Goal: Task Accomplishment & Management: Manage account settings

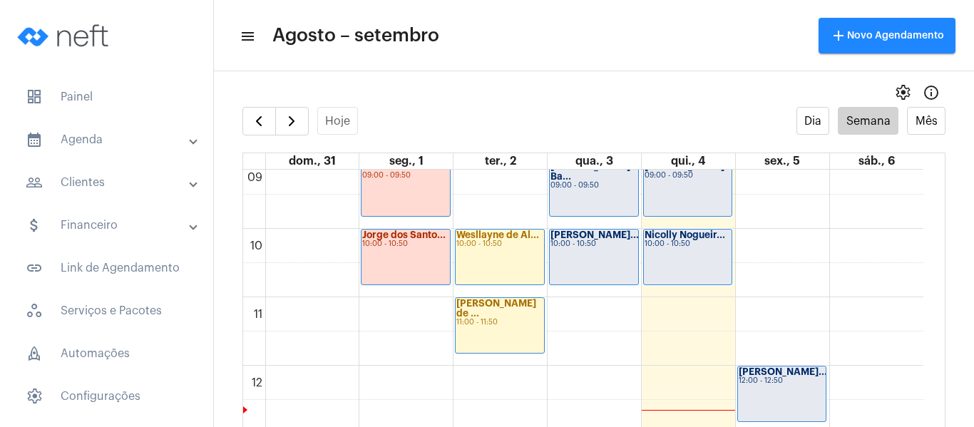
scroll to position [554, 0]
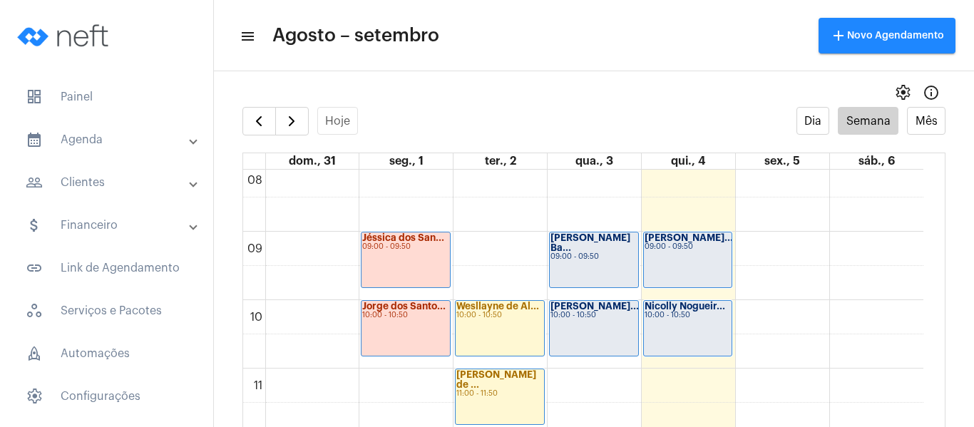
click at [720, 334] on div "Nicolly Nogueir... 10:00 - 10:50" at bounding box center [688, 328] width 88 height 55
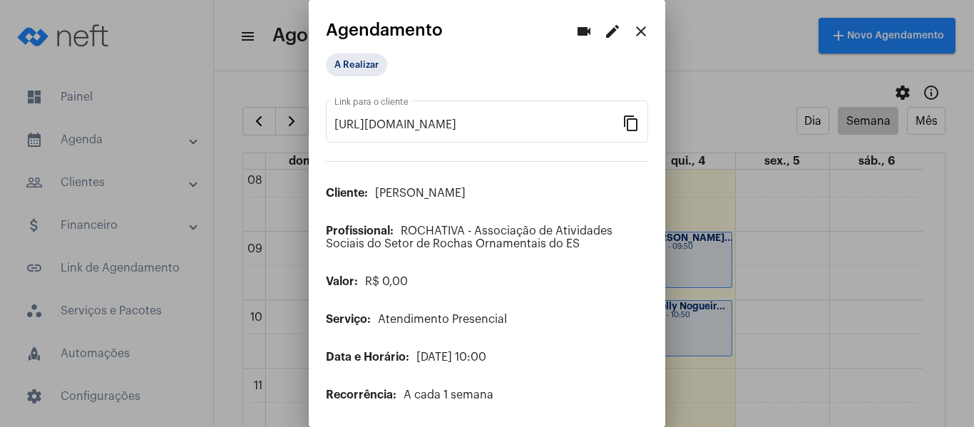
click at [340, 81] on div "A Realizar" at bounding box center [487, 68] width 322 height 30
click at [341, 74] on mat-chip "A Realizar" at bounding box center [356, 64] width 61 height 23
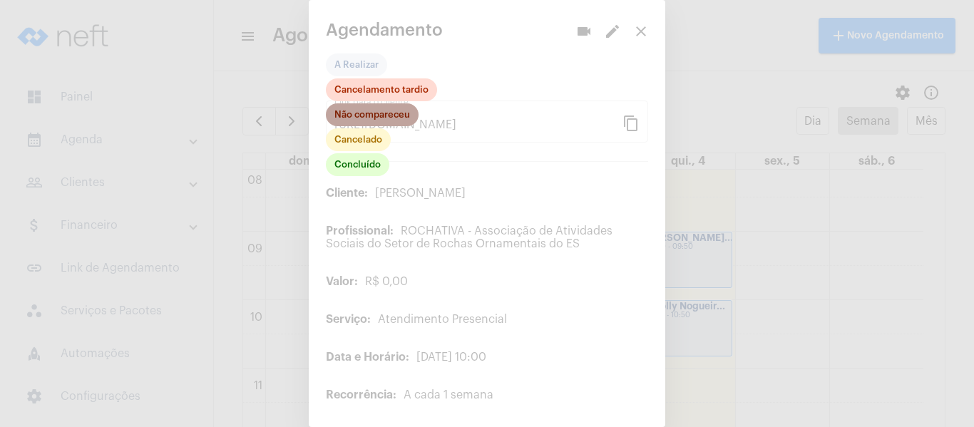
click at [366, 119] on mat-chip "Não compareceu" at bounding box center [372, 114] width 93 height 23
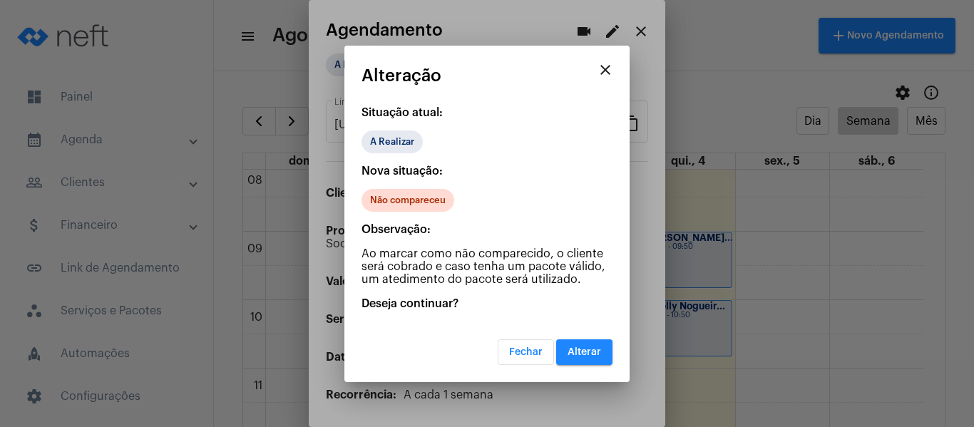
click at [594, 340] on button "Alterar" at bounding box center [584, 353] width 56 height 26
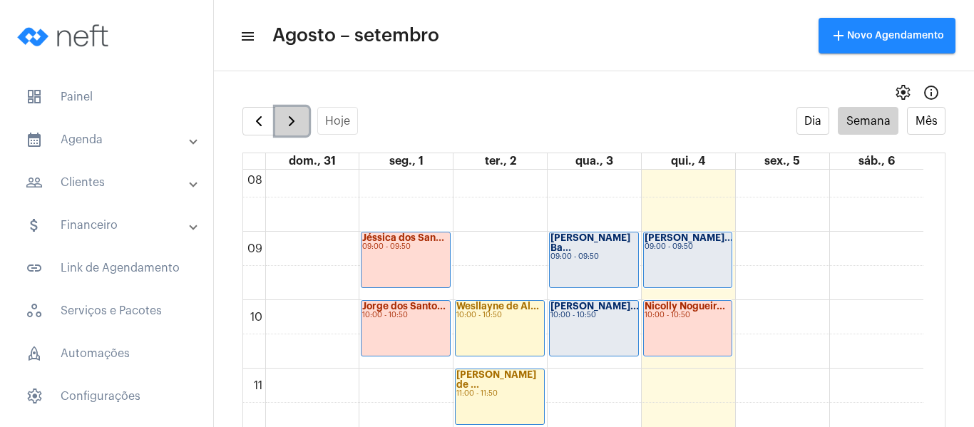
click at [292, 130] on span "button" at bounding box center [291, 121] width 17 height 17
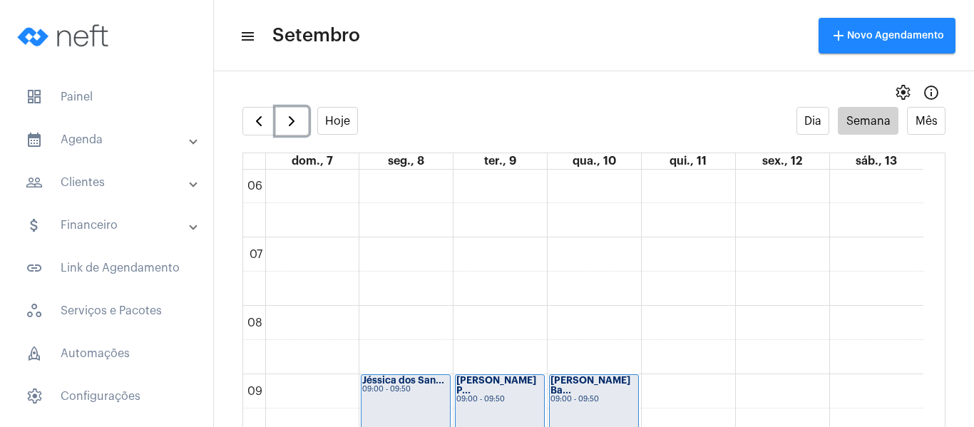
scroll to position [554, 0]
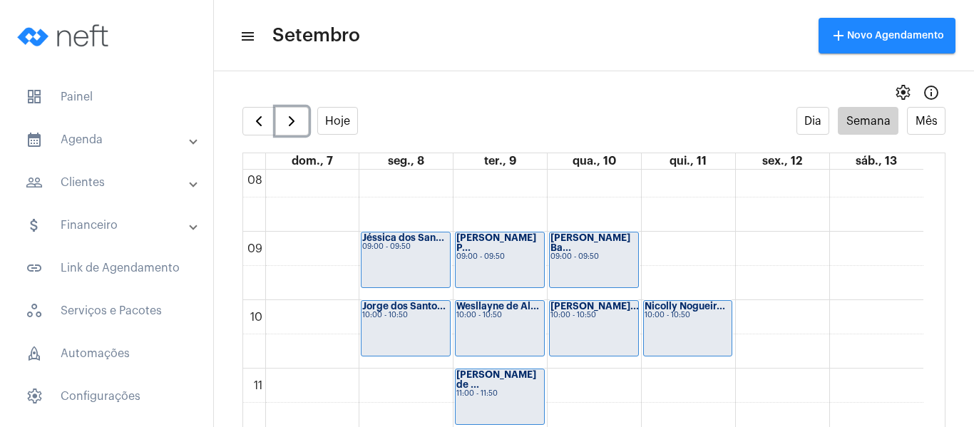
click at [678, 312] on div "10:00 - 10:50" at bounding box center [688, 316] width 87 height 8
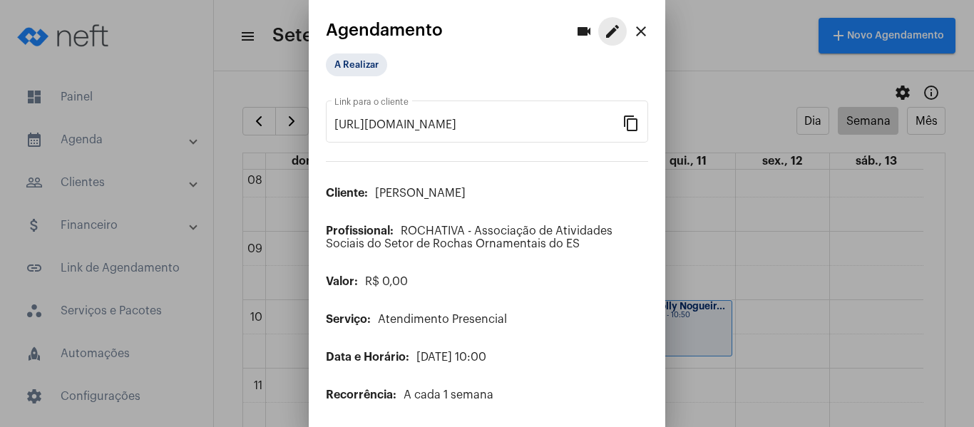
click at [604, 38] on mat-icon "edit" at bounding box center [612, 31] width 17 height 17
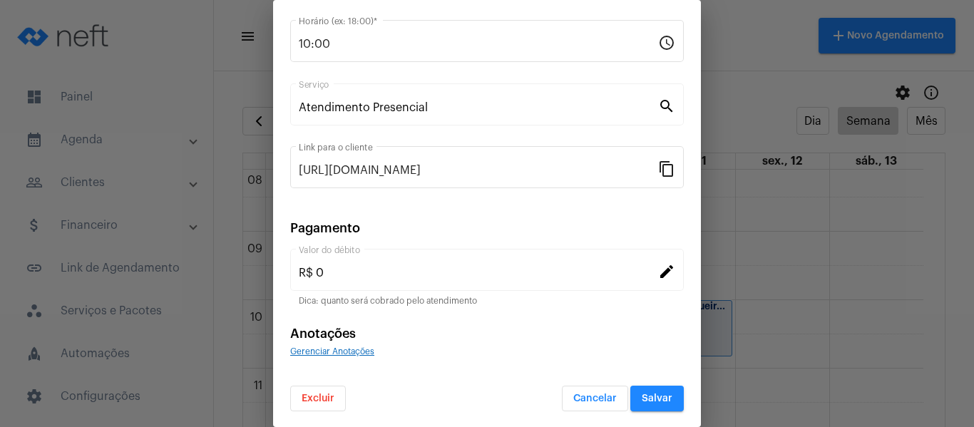
scroll to position [187, 0]
click at [322, 398] on span "Excluir" at bounding box center [318, 397] width 33 height 10
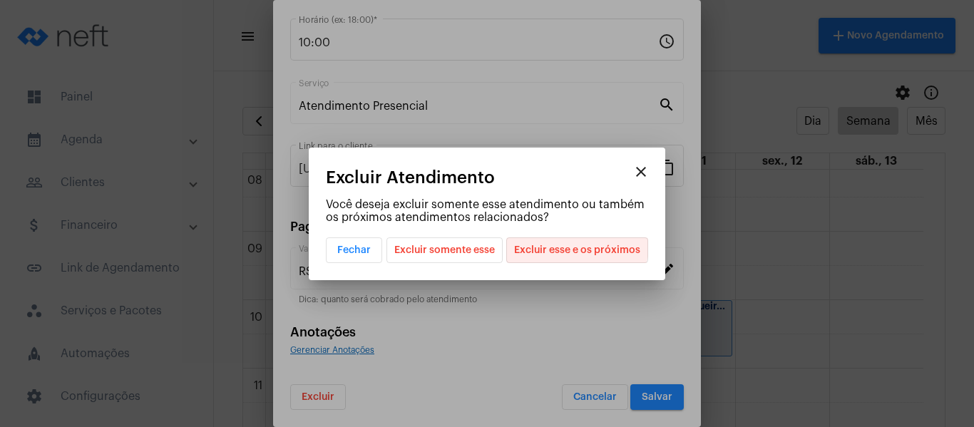
click at [573, 242] on span "Excluir esse e os próximos" at bounding box center [577, 250] width 126 height 24
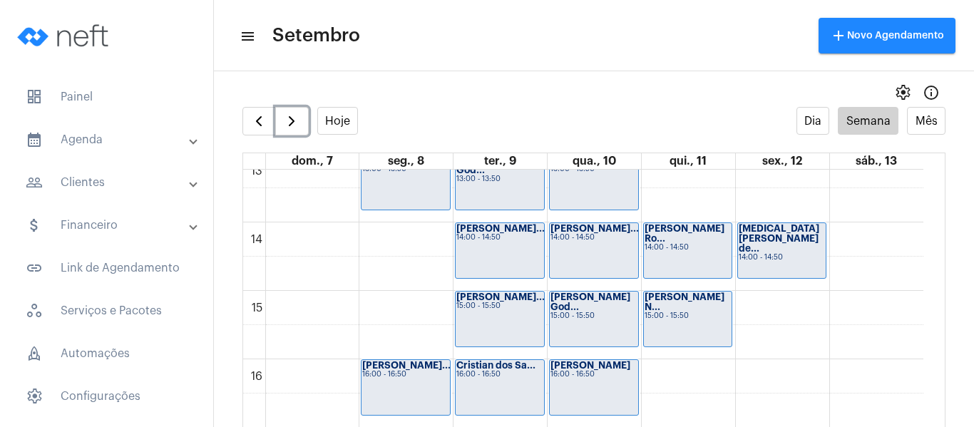
scroll to position [911, 0]
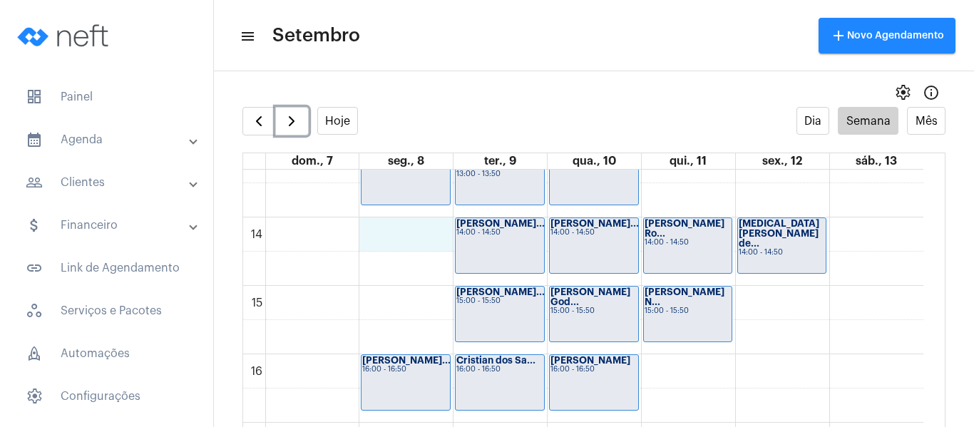
click at [404, 238] on div "00 01 02 03 04 05 06 07 08 09 10 11 12 13 14 15 16 17 18 19 20 21 22 23 Jéssica…" at bounding box center [583, 80] width 680 height 1643
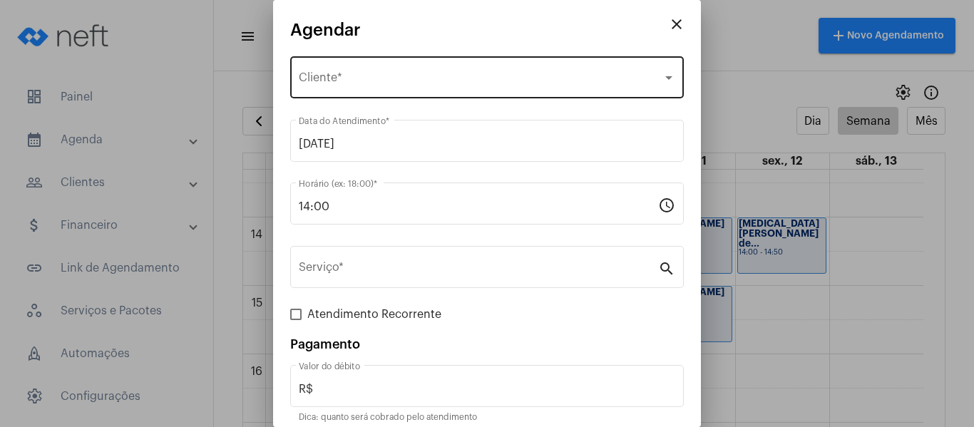
click at [362, 83] on span "Selecione o Cliente" at bounding box center [481, 80] width 364 height 13
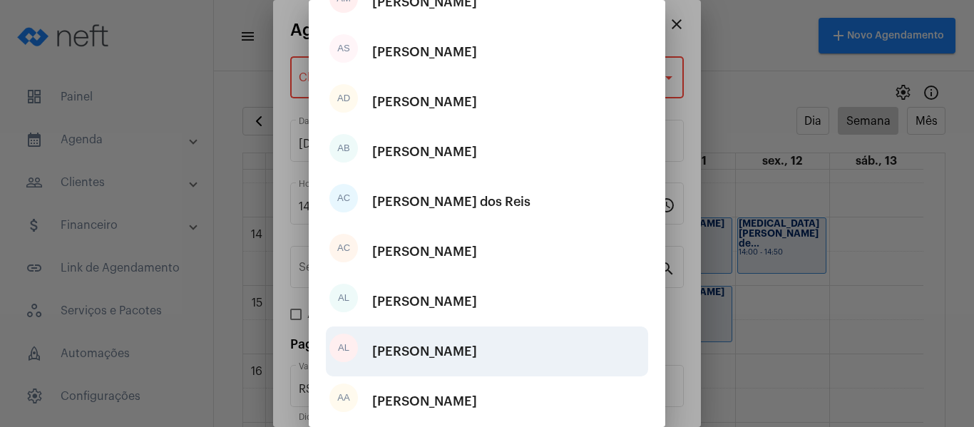
scroll to position [143, 0]
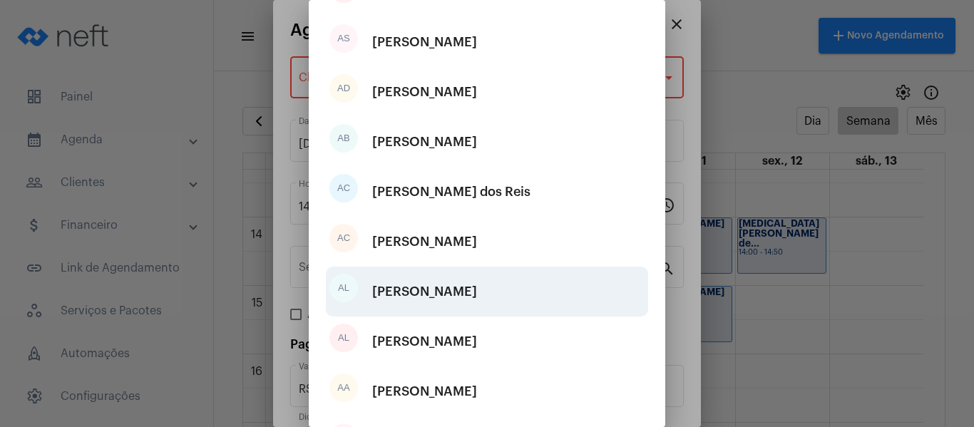
click at [402, 298] on div "[PERSON_NAME]" at bounding box center [424, 291] width 105 height 43
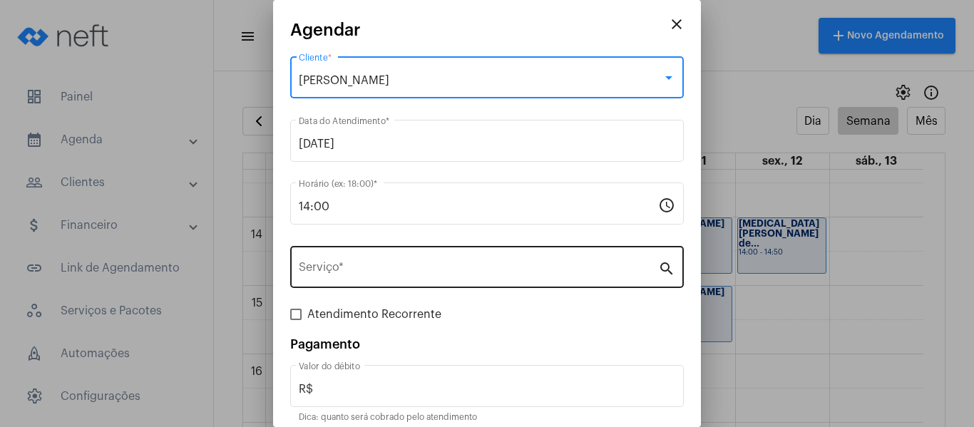
click at [381, 272] on input "Serviço *" at bounding box center [478, 270] width 359 height 13
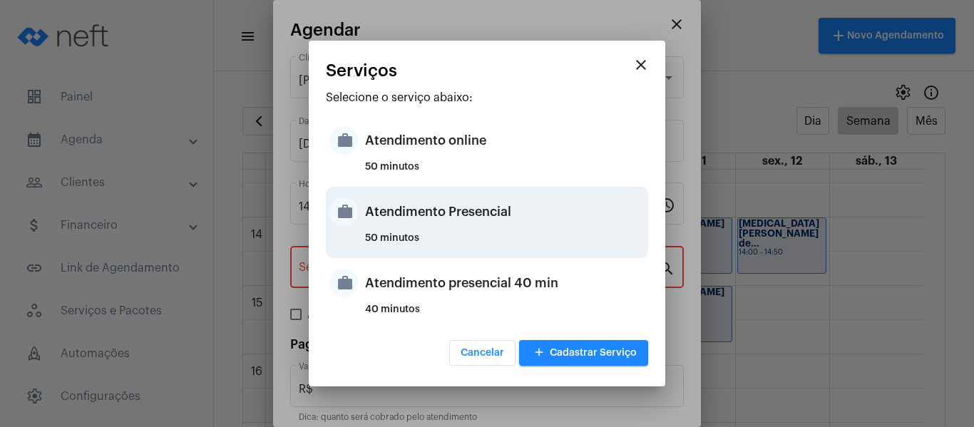
click at [384, 225] on div "Atendimento Presencial" at bounding box center [505, 211] width 280 height 43
type input "Atendimento Presencial"
type input "R$ 0"
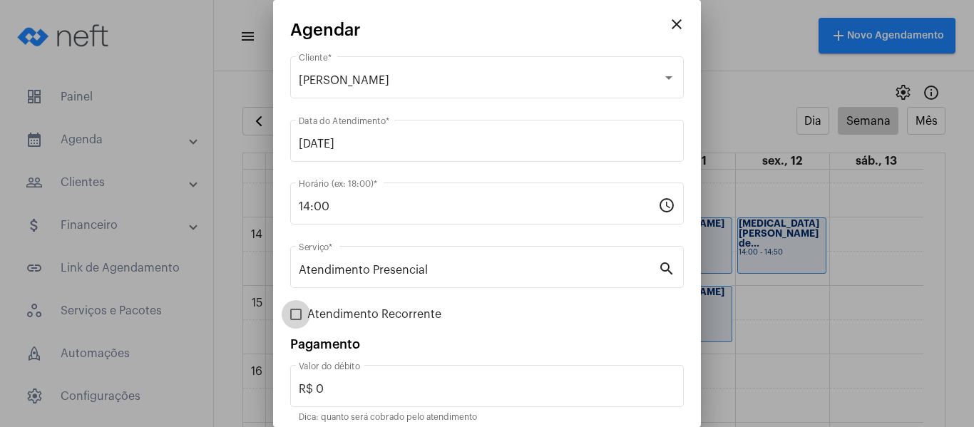
click at [368, 319] on span "Atendimento Recorrente" at bounding box center [374, 314] width 134 height 17
click at [296, 320] on input "Atendimento Recorrente" at bounding box center [295, 320] width 1 height 1
checkbox input "true"
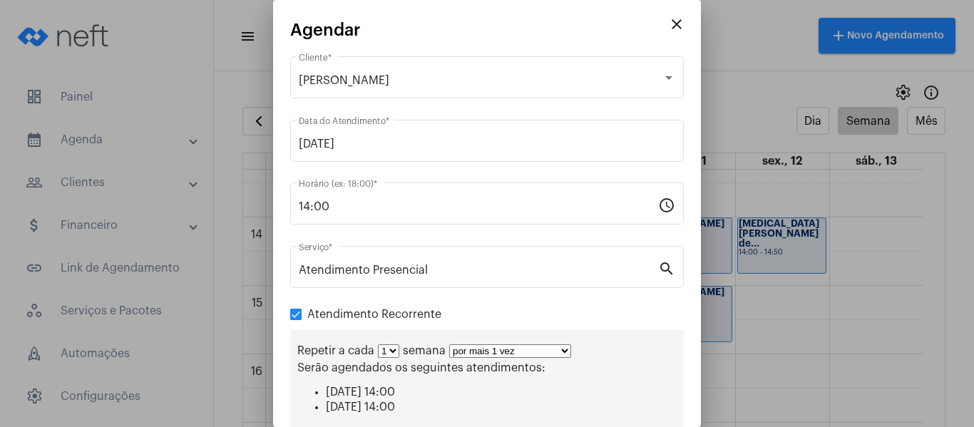
click at [513, 348] on select "por mais 1 vez por mais 2 vezes por mais 3 vezes por mais 4 vezes por mais 5 ve…" at bounding box center [510, 351] width 122 height 14
select select "3: 4"
click at [449, 344] on select "por mais 1 vez por mais 2 vezes por mais 3 vezes por mais 4 vezes por mais 5 ve…" at bounding box center [510, 351] width 122 height 14
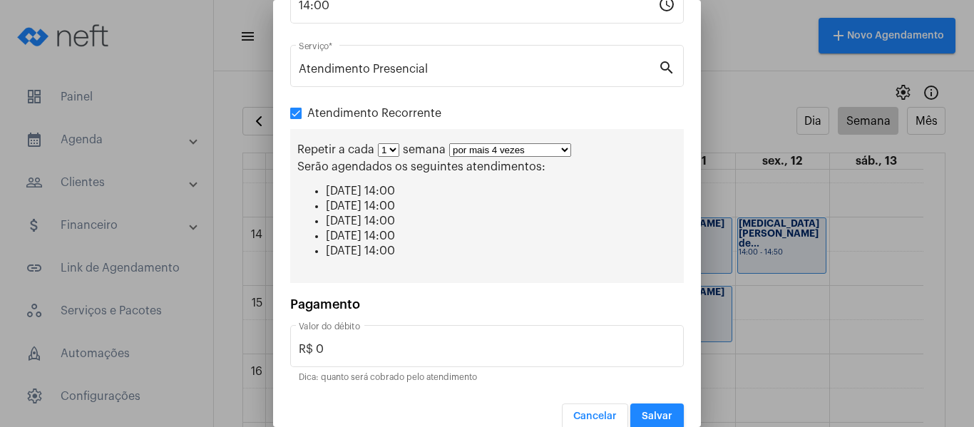
scroll to position [214, 0]
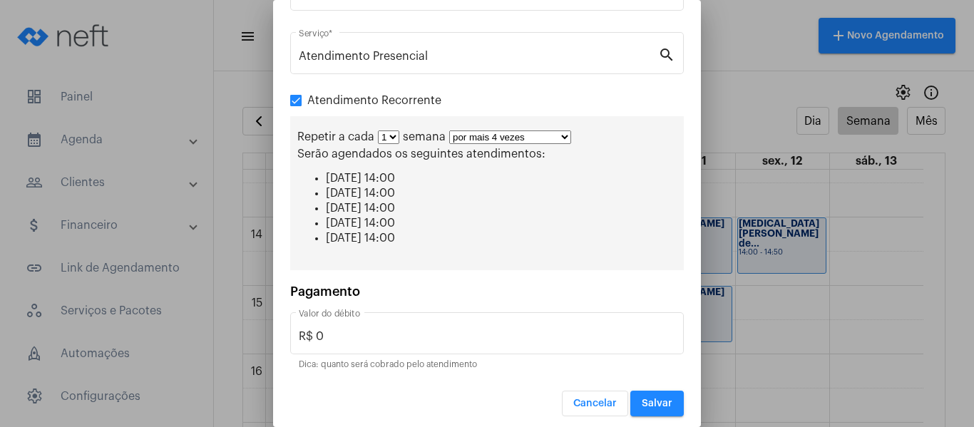
click at [657, 415] on button "Salvar" at bounding box center [657, 404] width 53 height 26
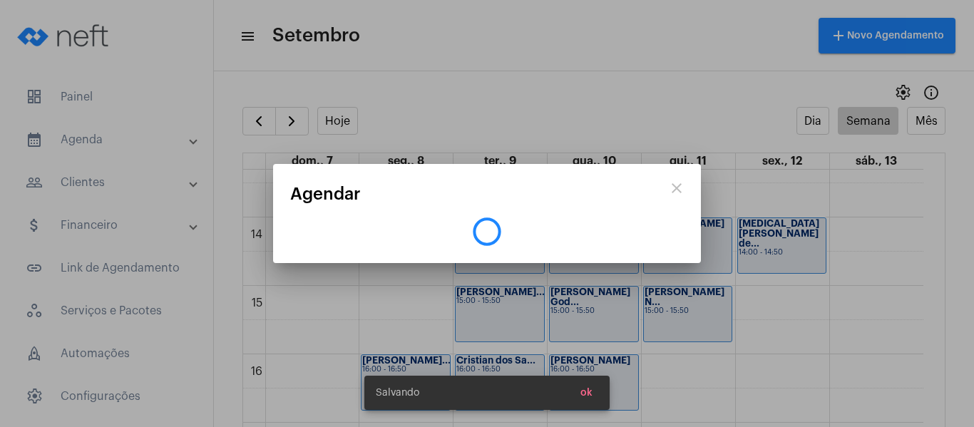
scroll to position [0, 0]
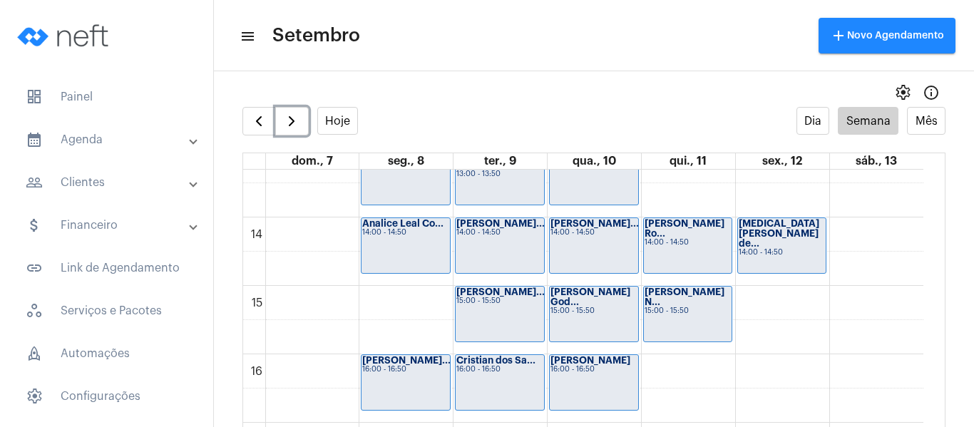
click at [369, 292] on div "00 01 02 03 04 05 06 07 08 09 10 11 12 13 14 15 16 17 18 19 20 21 22 23 Jéssica…" at bounding box center [583, 80] width 680 height 1643
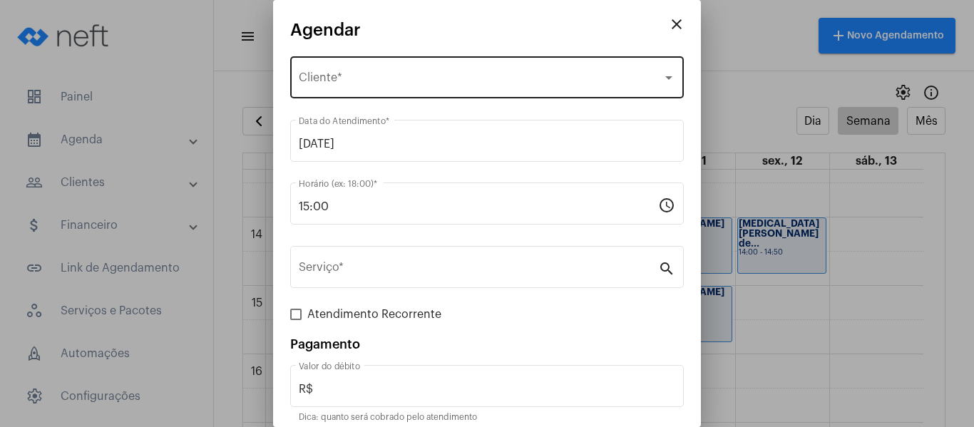
click at [342, 84] on span "Selecione o Cliente" at bounding box center [481, 80] width 364 height 13
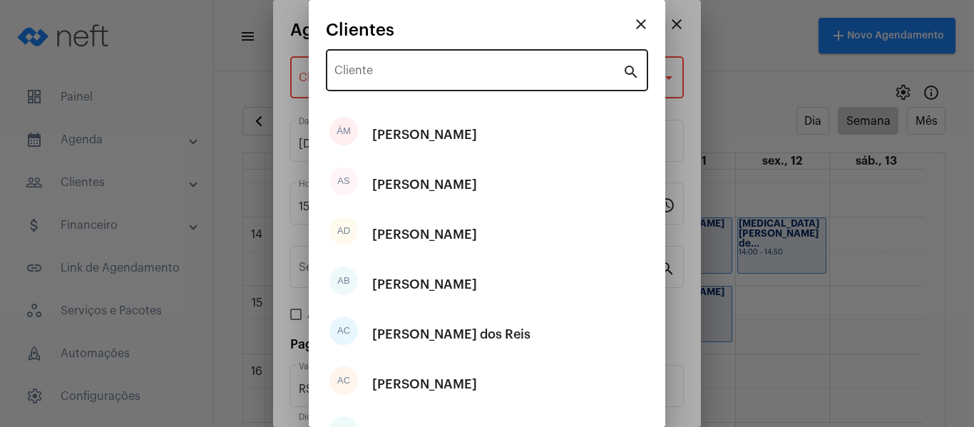
click at [345, 82] on div "Cliente" at bounding box center [479, 68] width 288 height 45
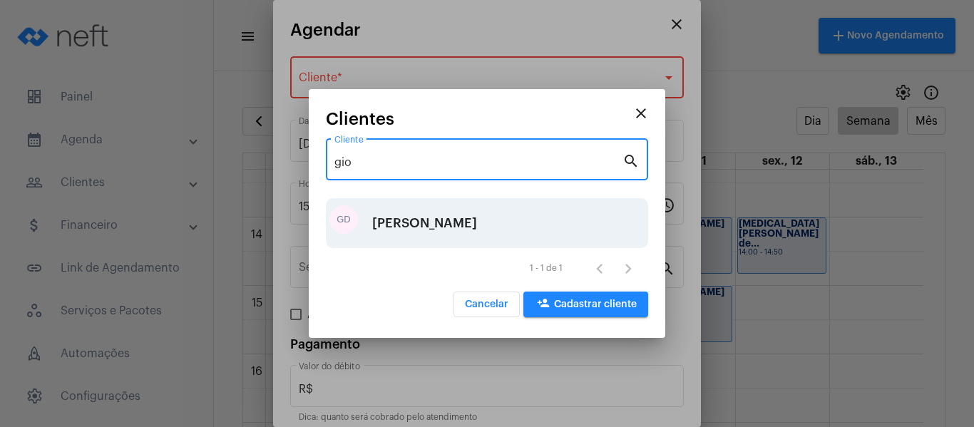
type input "gio"
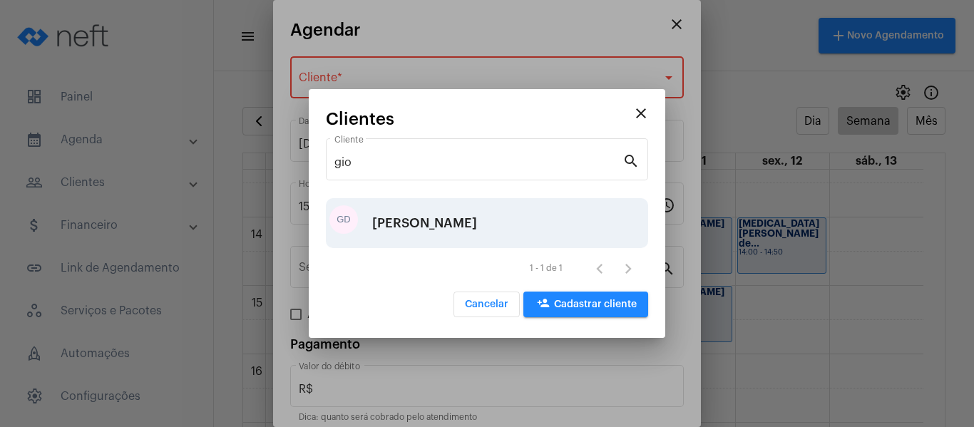
click at [470, 217] on div "[PERSON_NAME]" at bounding box center [424, 223] width 105 height 43
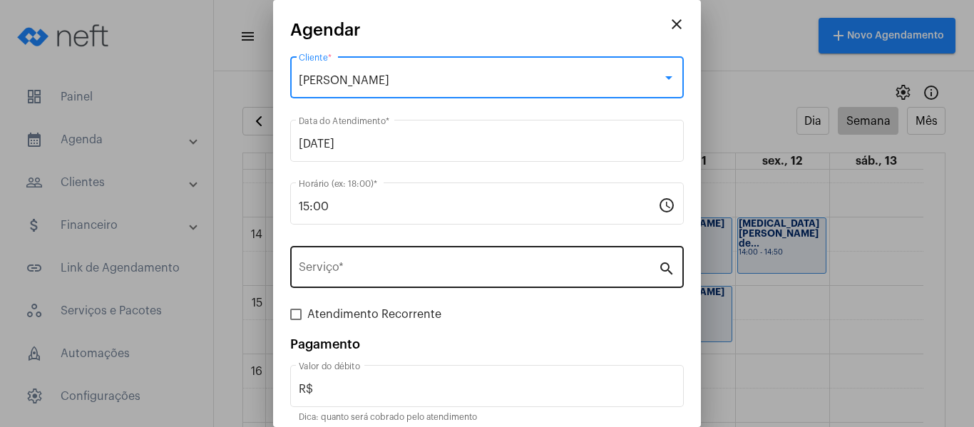
click at [465, 270] on input "Serviço *" at bounding box center [478, 270] width 359 height 13
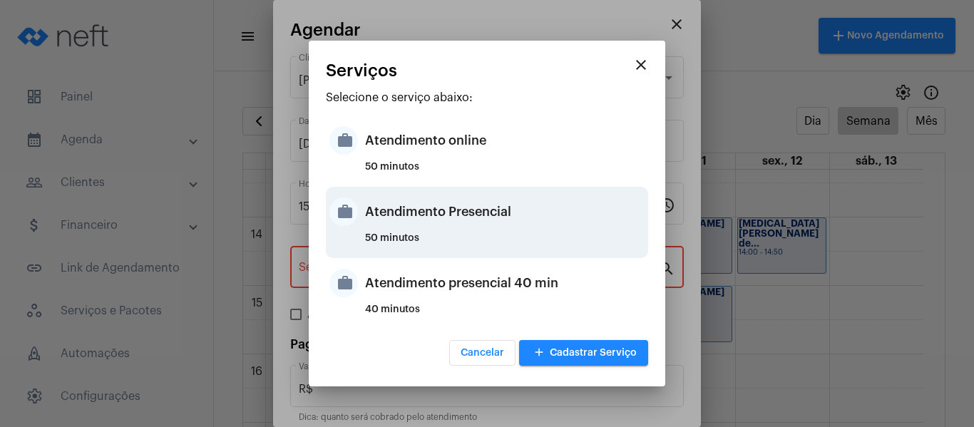
click at [491, 210] on div "Atendimento Presencial" at bounding box center [505, 211] width 280 height 43
type input "Atendimento Presencial"
type input "R$ 0"
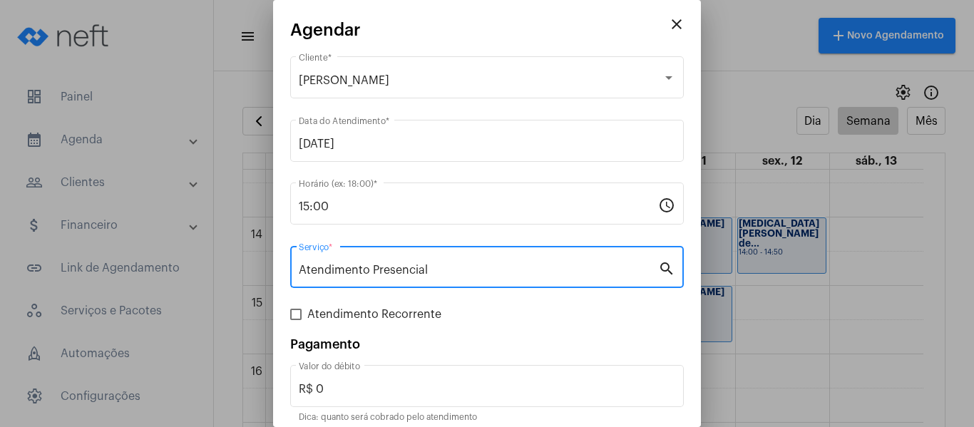
scroll to position [59, 0]
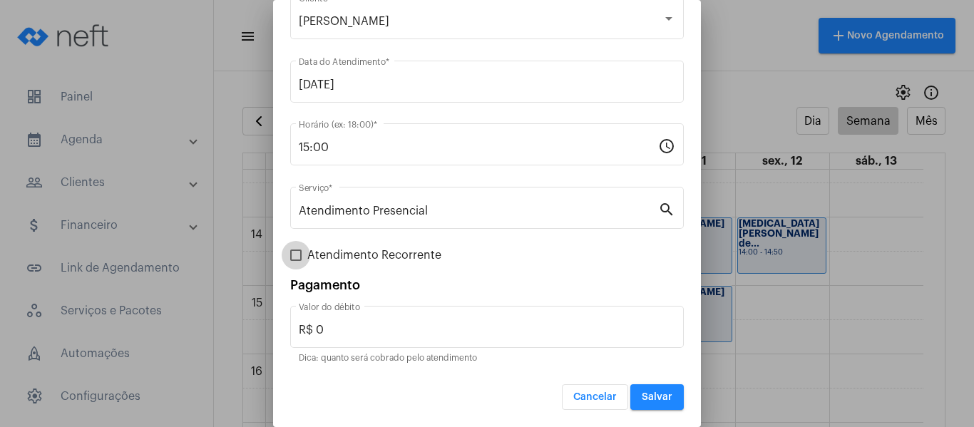
click at [382, 255] on span "Atendimento Recorrente" at bounding box center [374, 255] width 134 height 17
click at [296, 261] on input "Atendimento Recorrente" at bounding box center [295, 261] width 1 height 1
checkbox input "true"
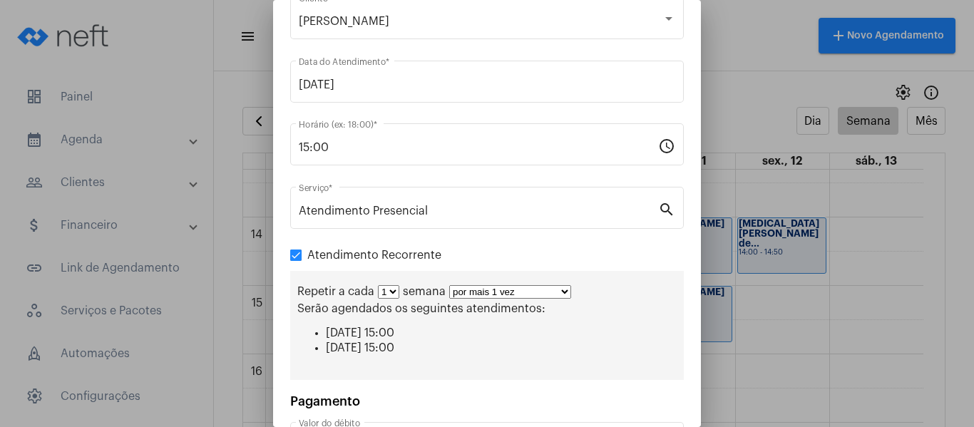
click at [469, 302] on div "Repetir a cada 1 2 3 4 5 6 7 8 semana por mais 1 vez por mais 2 vezes por mais …" at bounding box center [487, 325] width 394 height 109
click at [469, 292] on select "por mais 1 vez por mais 2 vezes por mais 3 vezes por mais 4 vezes por mais 5 ve…" at bounding box center [510, 292] width 122 height 14
select select "3: 4"
click at [449, 285] on select "por mais 1 vez por mais 2 vezes por mais 3 vezes por mais 4 vezes por mais 5 ve…" at bounding box center [510, 292] width 122 height 14
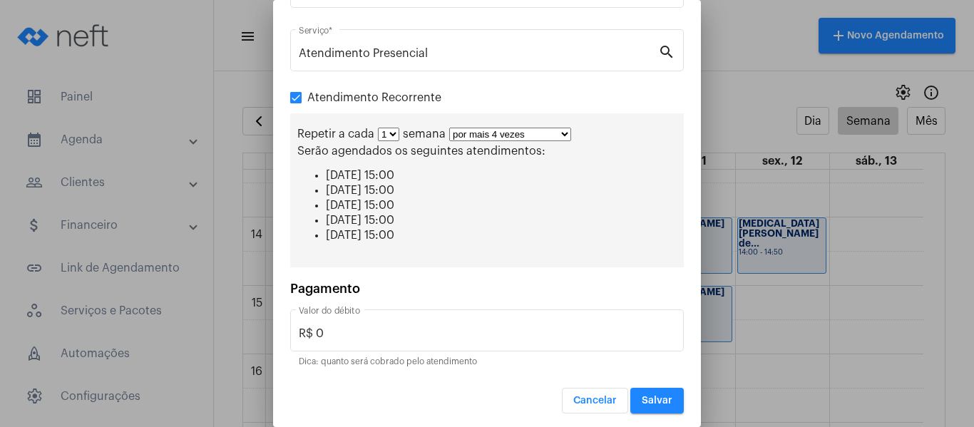
scroll to position [220, 0]
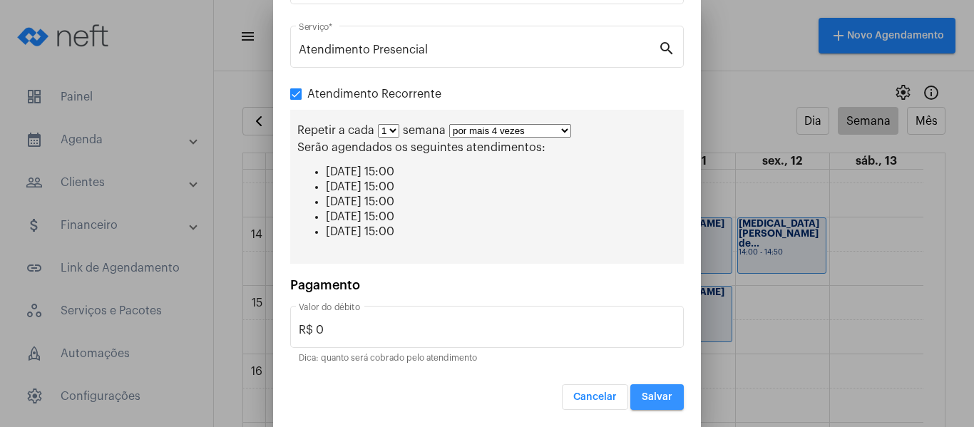
click at [655, 400] on span "Salvar" at bounding box center [657, 397] width 31 height 10
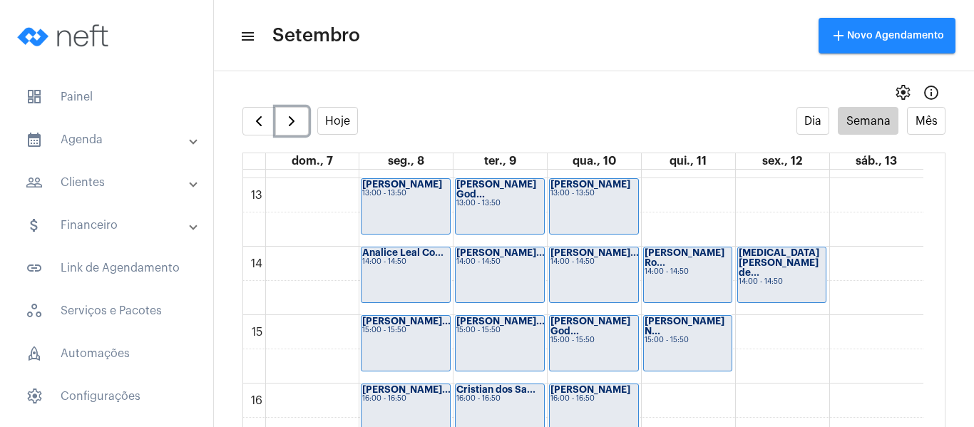
scroll to position [911, 0]
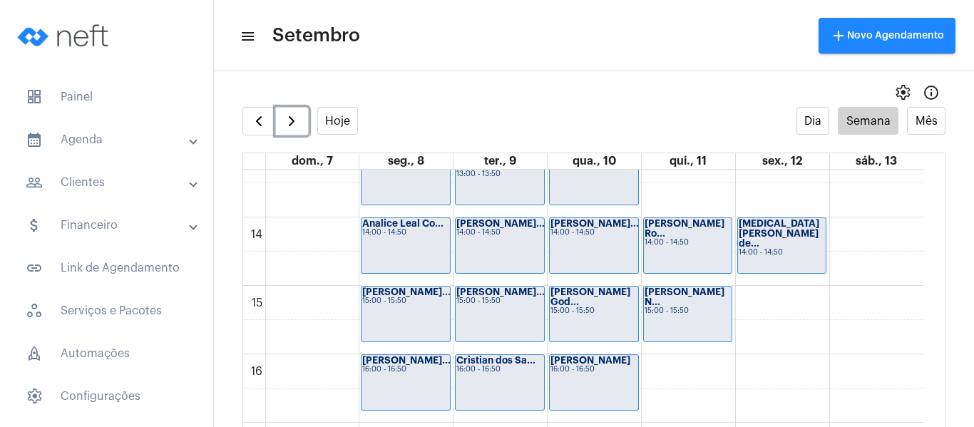
click at [570, 323] on div "[PERSON_NAME] God... 15:00 - 15:50" at bounding box center [594, 314] width 88 height 55
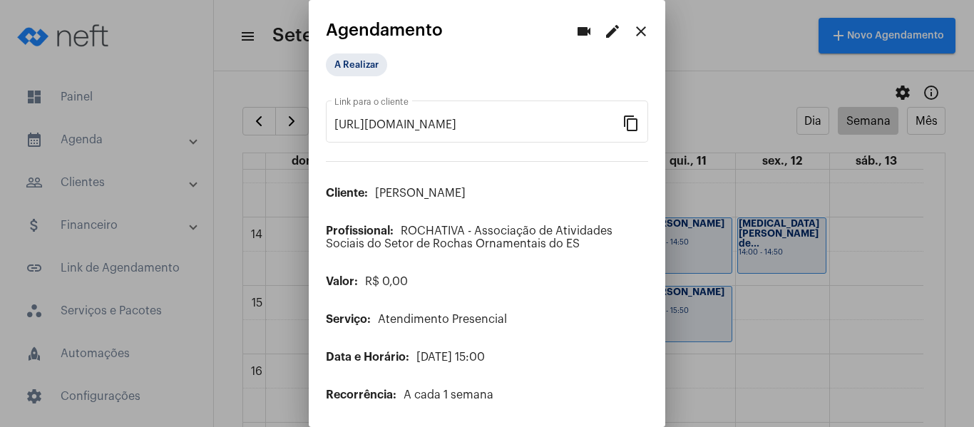
click at [604, 36] on mat-icon "edit" at bounding box center [612, 31] width 17 height 17
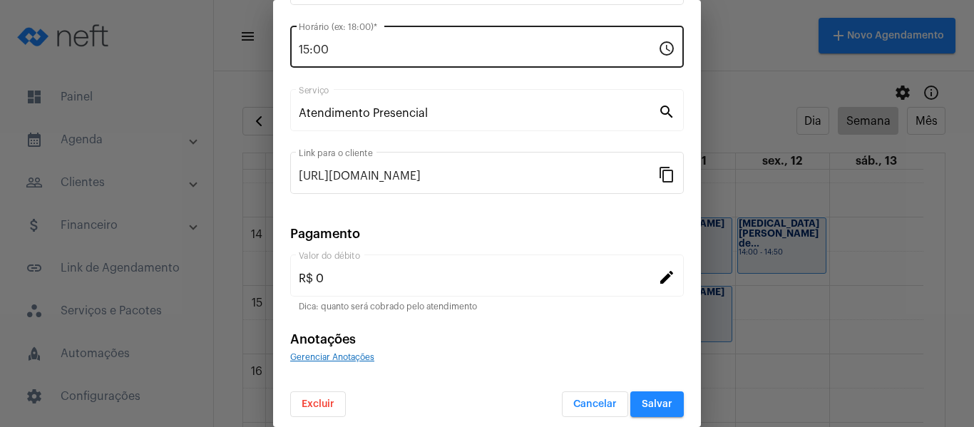
scroll to position [187, 0]
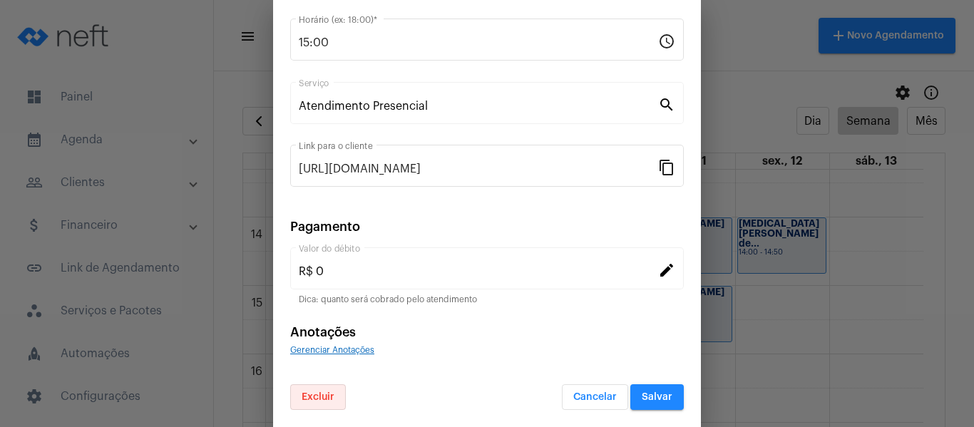
click at [341, 392] on button "Excluir" at bounding box center [318, 397] width 56 height 26
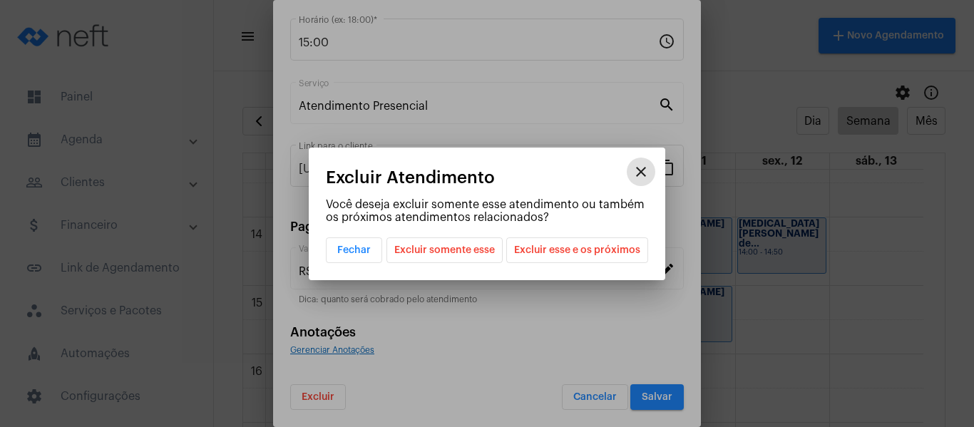
click at [559, 247] on span "Excluir esse e os próximos" at bounding box center [577, 250] width 126 height 24
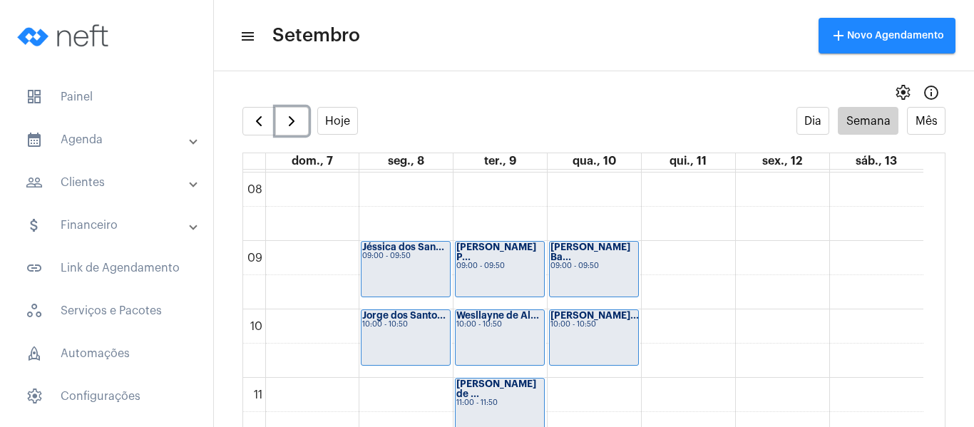
scroll to position [554, 0]
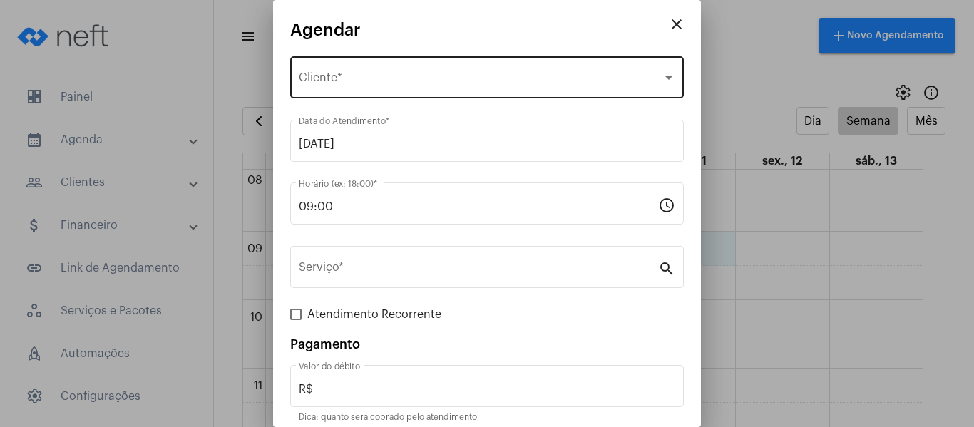
click at [397, 78] on span "Selecione o Cliente" at bounding box center [481, 80] width 364 height 13
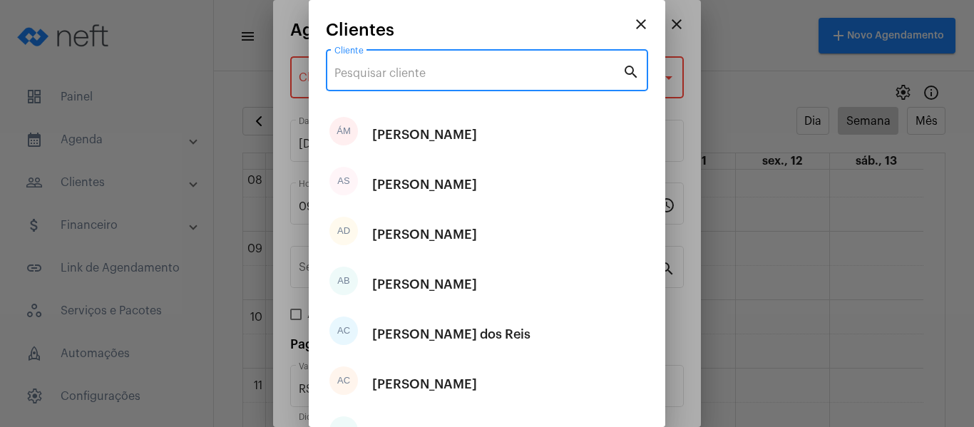
click at [397, 78] on input "Cliente" at bounding box center [479, 73] width 288 height 13
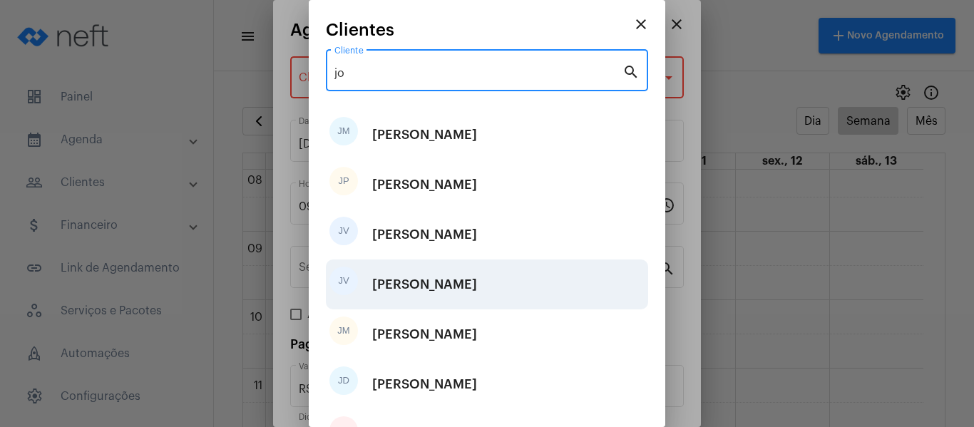
type input "jo"
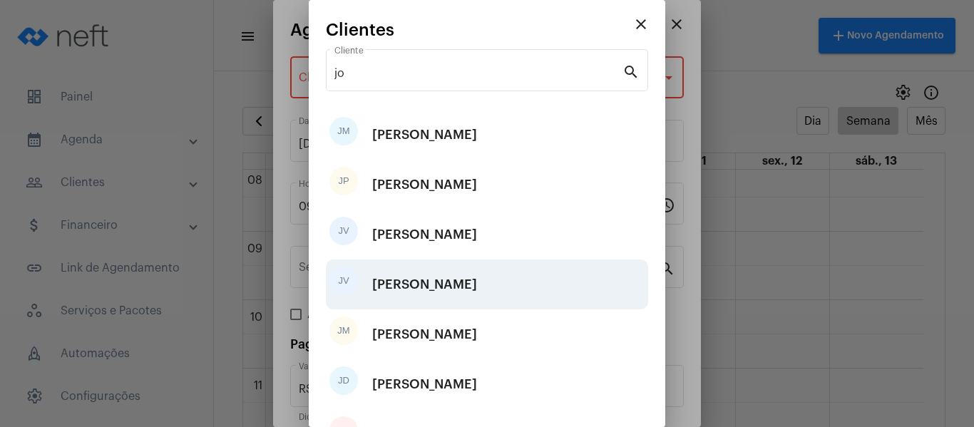
click at [407, 281] on div "[PERSON_NAME]" at bounding box center [424, 284] width 105 height 43
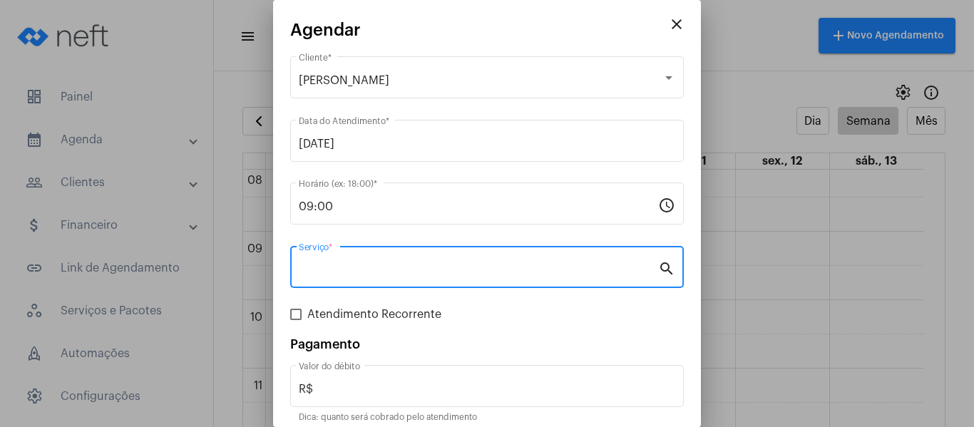
click at [394, 272] on input "Serviço *" at bounding box center [478, 270] width 359 height 13
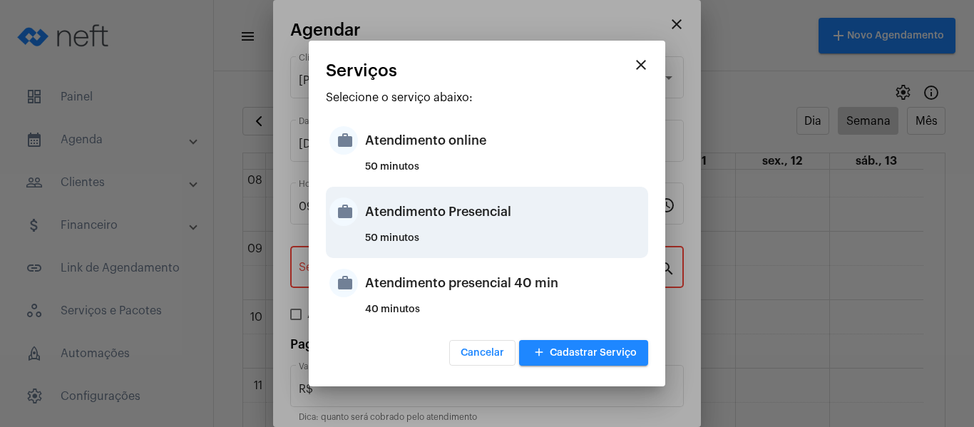
click at [392, 231] on div "Atendimento Presencial" at bounding box center [505, 211] width 280 height 43
type input "Atendimento Presencial"
type input "R$ 0"
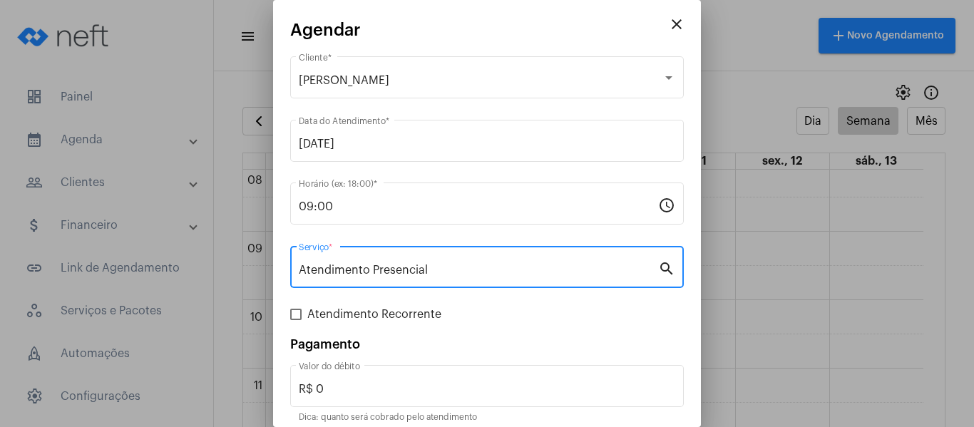
click at [343, 315] on span "Atendimento Recorrente" at bounding box center [374, 314] width 134 height 17
click at [296, 320] on input "Atendimento Recorrente" at bounding box center [295, 320] width 1 height 1
checkbox input "true"
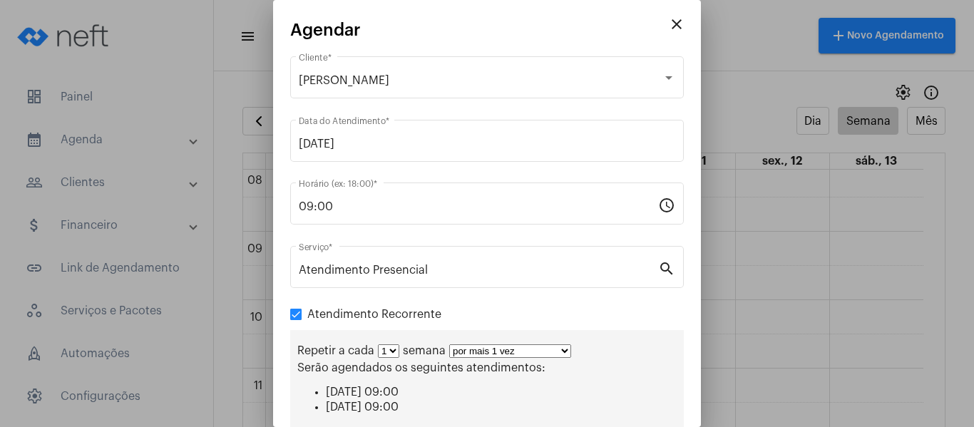
click at [484, 354] on select "por mais 1 vez por mais 2 vezes por mais 3 vezes por mais 4 vezes por mais 5 ve…" at bounding box center [510, 351] width 122 height 14
select select "3: 4"
click at [449, 344] on select "por mais 1 vez por mais 2 vezes por mais 3 vezes por mais 4 vezes por mais 5 ve…" at bounding box center [510, 351] width 122 height 14
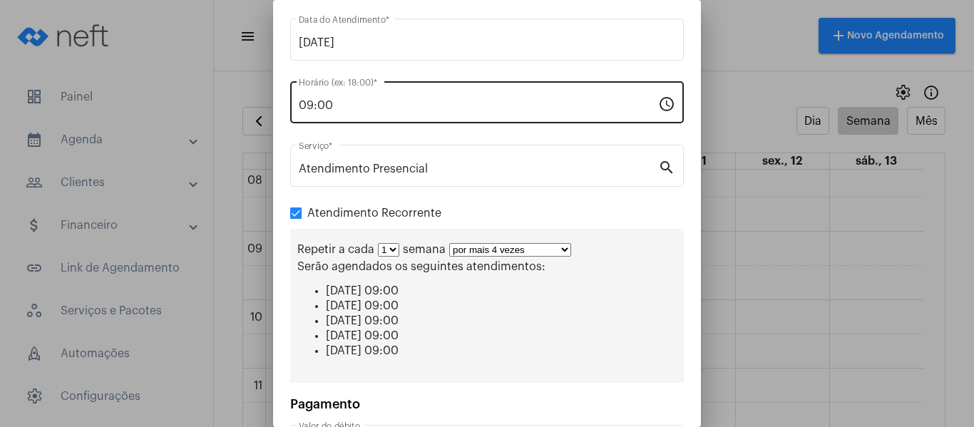
scroll to position [220, 0]
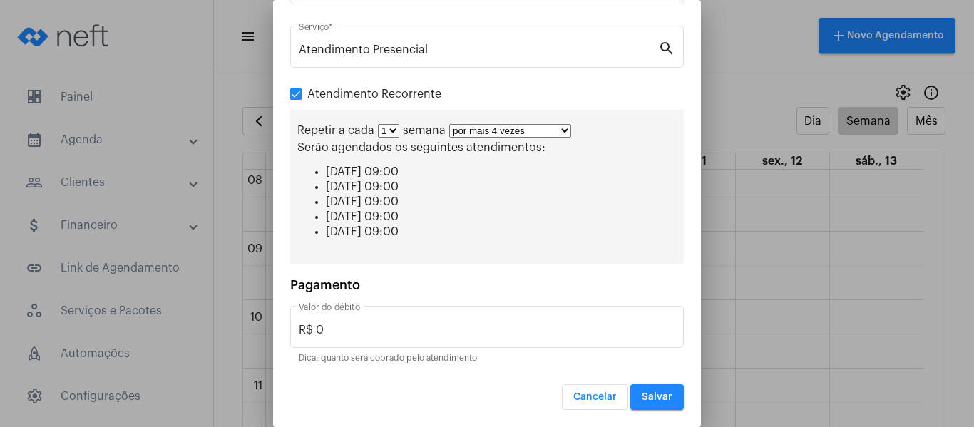
click at [660, 401] on span "Salvar" at bounding box center [657, 397] width 31 height 10
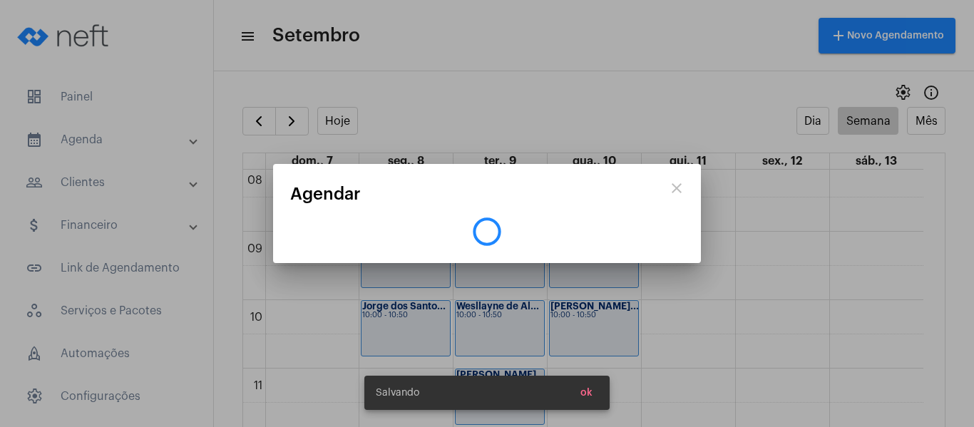
scroll to position [0, 0]
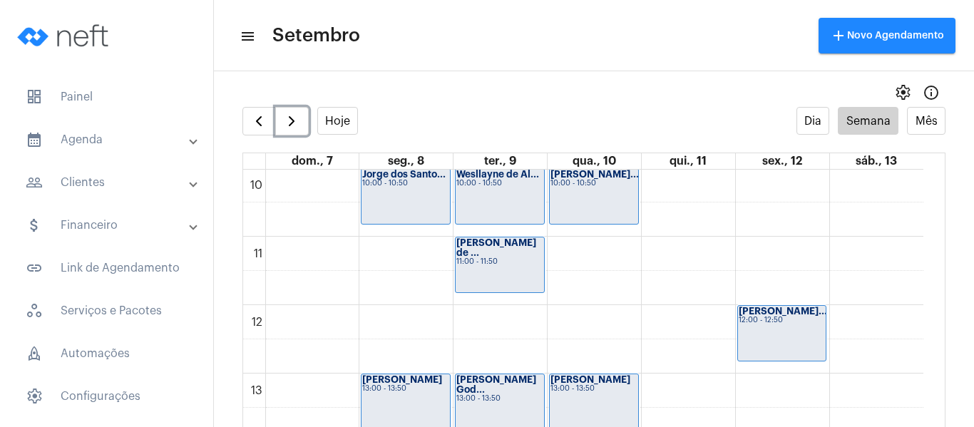
scroll to position [839, 0]
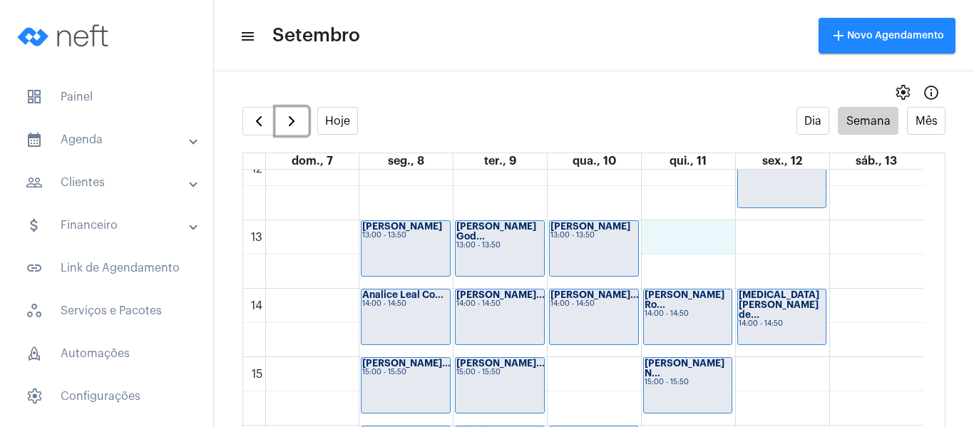
click at [684, 235] on div "00 01 02 03 04 05 06 07 08 09 10 11 12 13 14 15 16 17 18 19 20 21 22 23 Jéssica…" at bounding box center [583, 151] width 680 height 1643
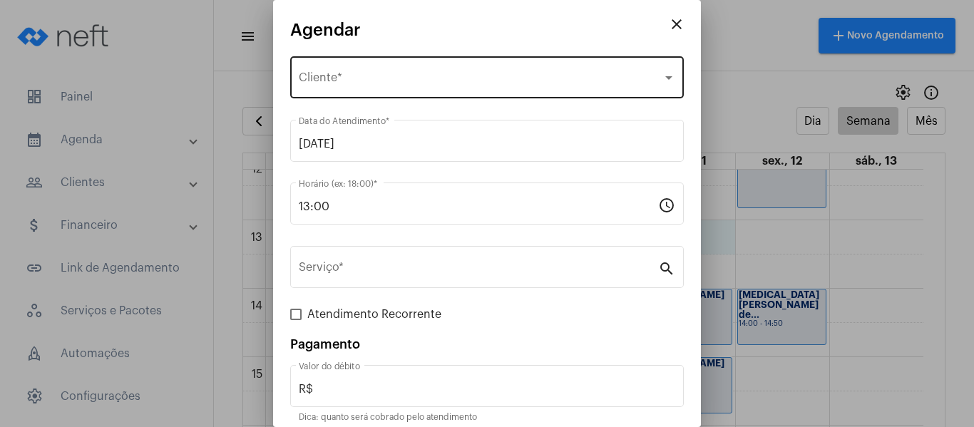
click at [407, 70] on div "Selecione o Cliente Cliente *" at bounding box center [487, 75] width 377 height 45
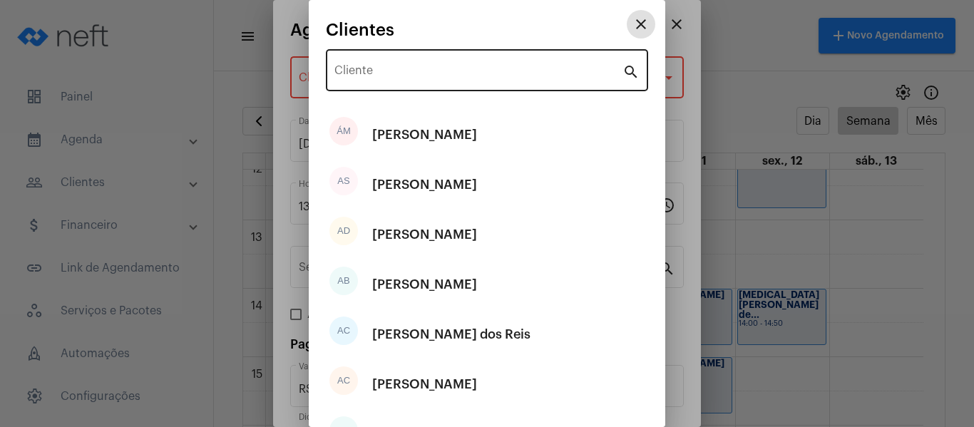
click at [407, 71] on input "Cliente" at bounding box center [479, 73] width 288 height 13
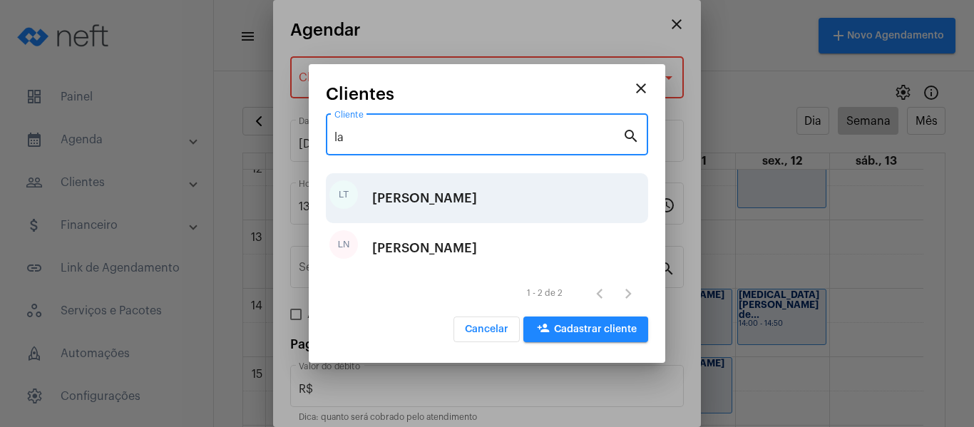
type input "la"
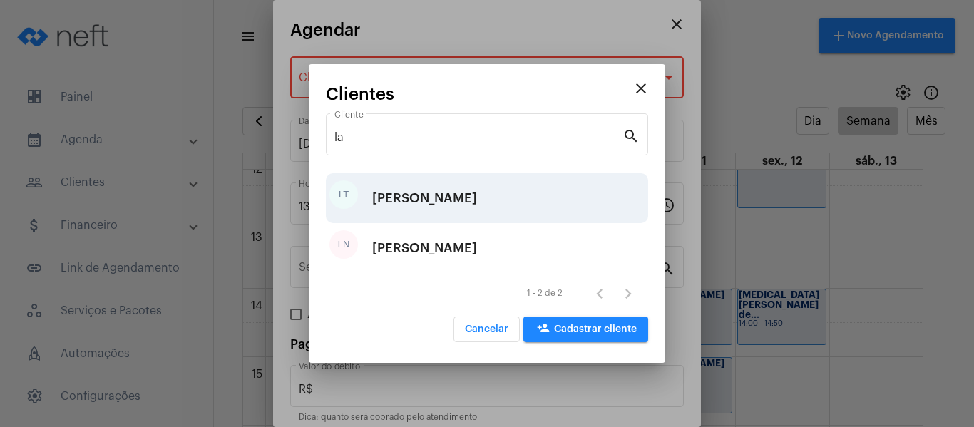
click at [440, 193] on div "[PERSON_NAME]" at bounding box center [424, 198] width 105 height 43
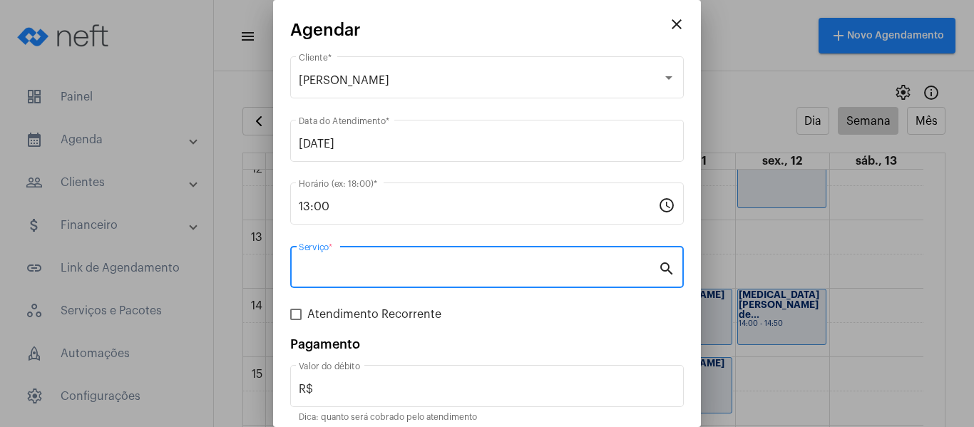
click at [424, 264] on input "Serviço *" at bounding box center [478, 270] width 359 height 13
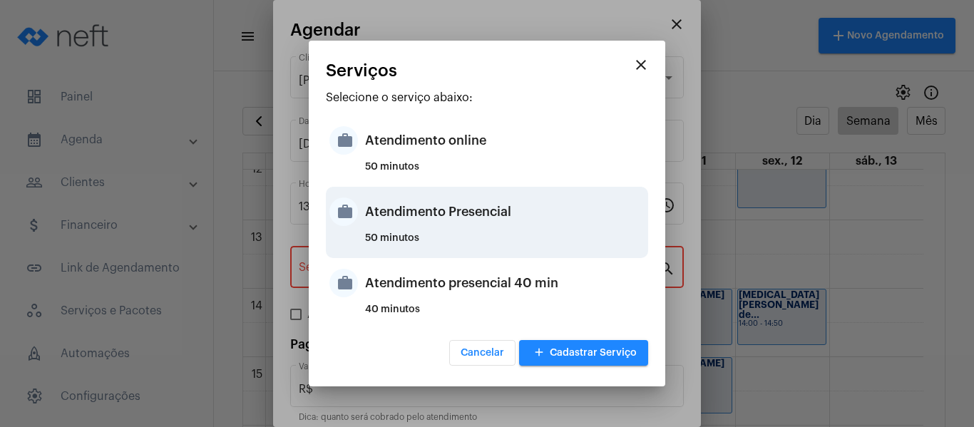
click at [425, 231] on div "Atendimento Presencial" at bounding box center [505, 211] width 280 height 43
type input "Atendimento Presencial"
type input "R$ 0"
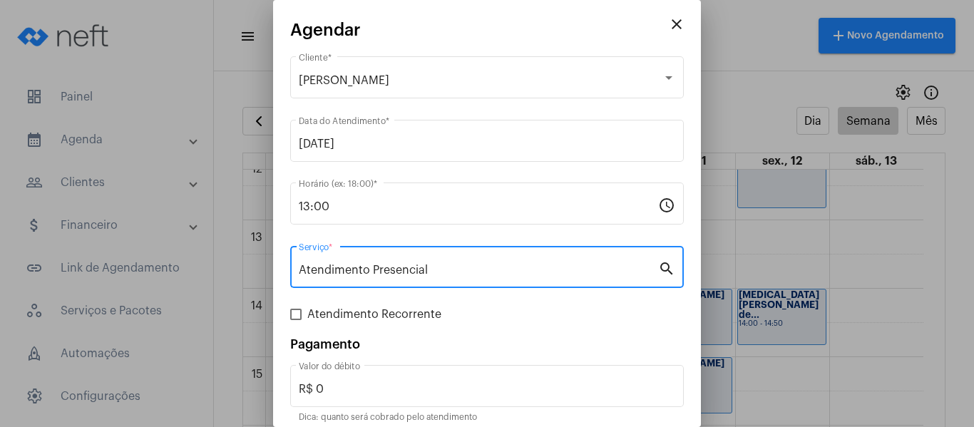
scroll to position [59, 0]
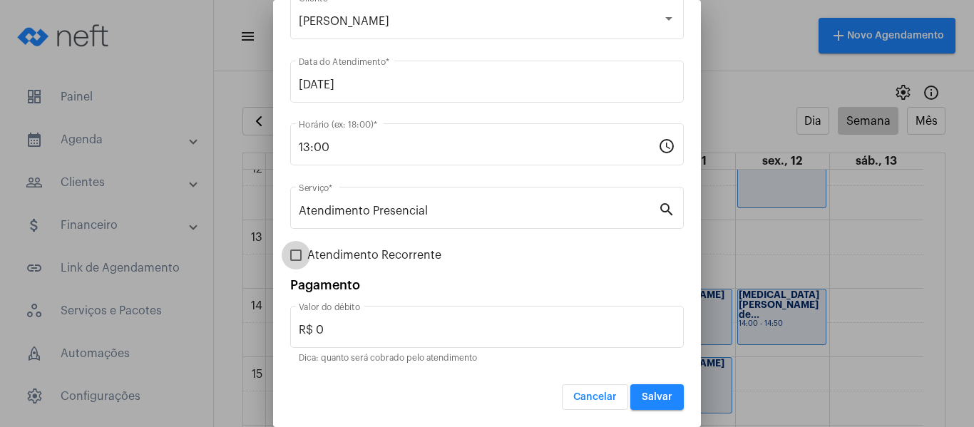
click at [377, 260] on span "Atendimento Recorrente" at bounding box center [374, 255] width 134 height 17
click at [296, 261] on input "Atendimento Recorrente" at bounding box center [295, 261] width 1 height 1
checkbox input "true"
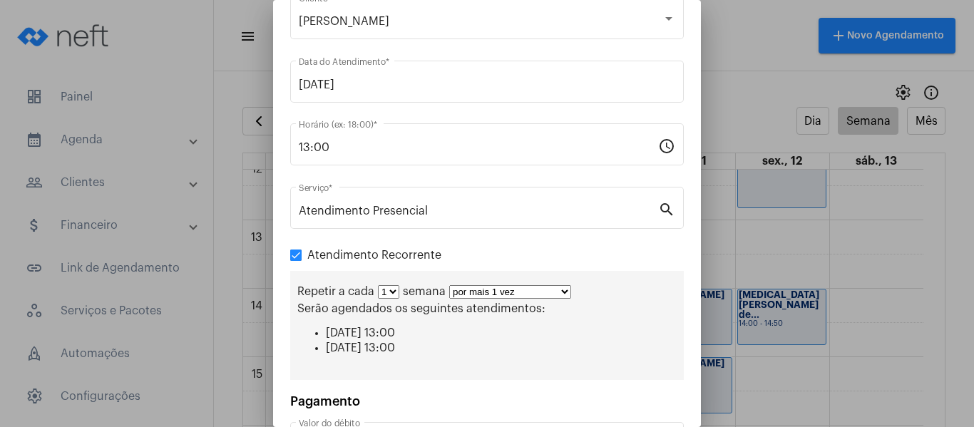
click at [499, 299] on div "Repetir a cada 1 2 3 4 5 6 7 8 semana por mais 1 vez por mais 2 vezes por mais …" at bounding box center [487, 325] width 394 height 109
click at [501, 290] on select "por mais 1 vez por mais 2 vezes por mais 3 vezes por mais 4 vezes por mais 5 ve…" at bounding box center [510, 292] width 122 height 14
select select "3: 4"
click at [449, 285] on select "por mais 1 vez por mais 2 vezes por mais 3 vezes por mais 4 vezes por mais 5 ve…" at bounding box center [510, 292] width 122 height 14
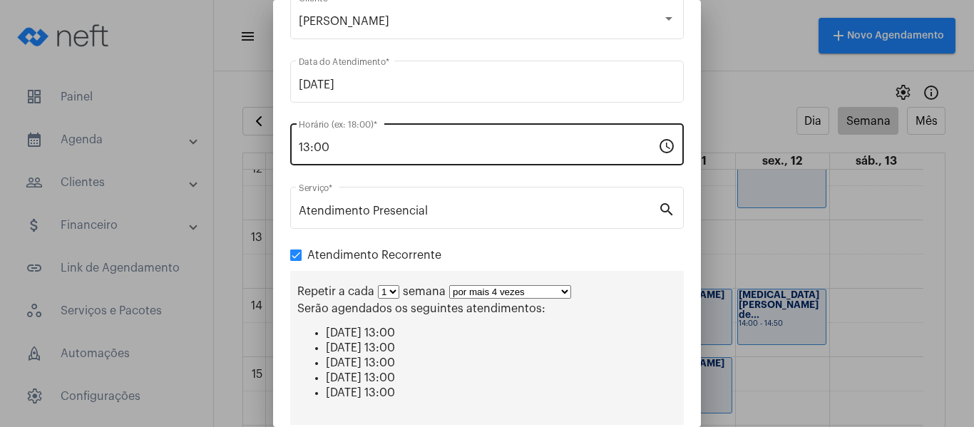
scroll to position [220, 0]
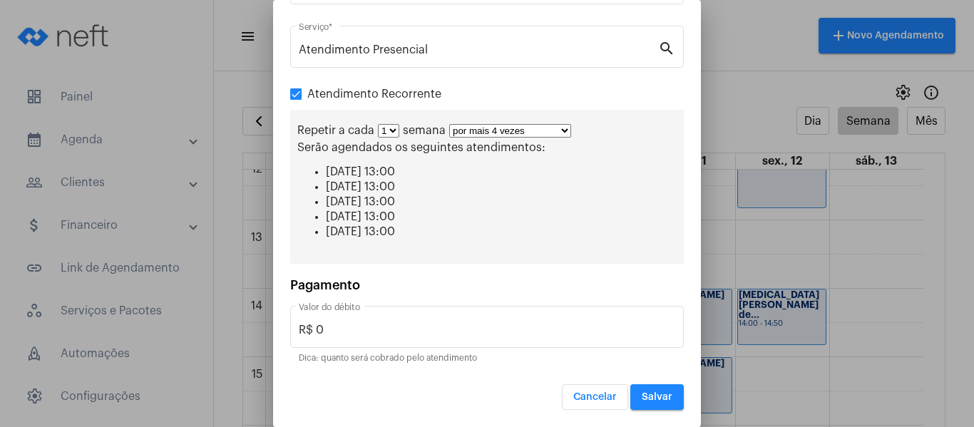
click at [651, 403] on button "Salvar" at bounding box center [657, 397] width 53 height 26
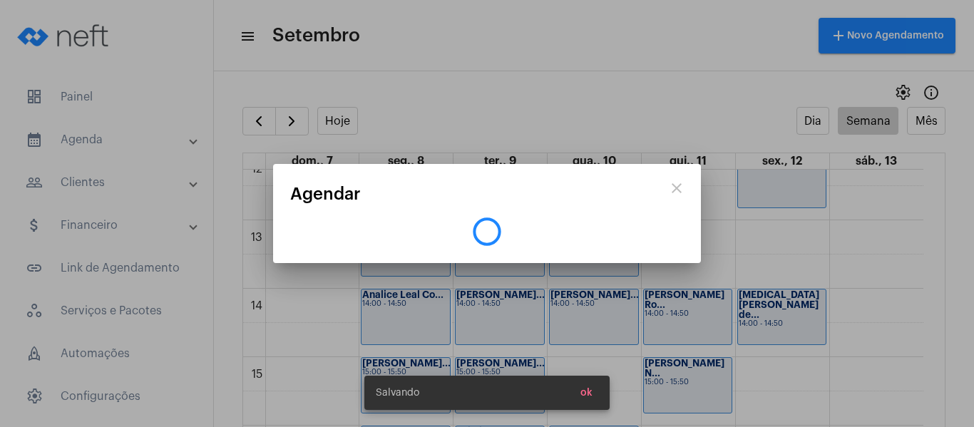
scroll to position [0, 0]
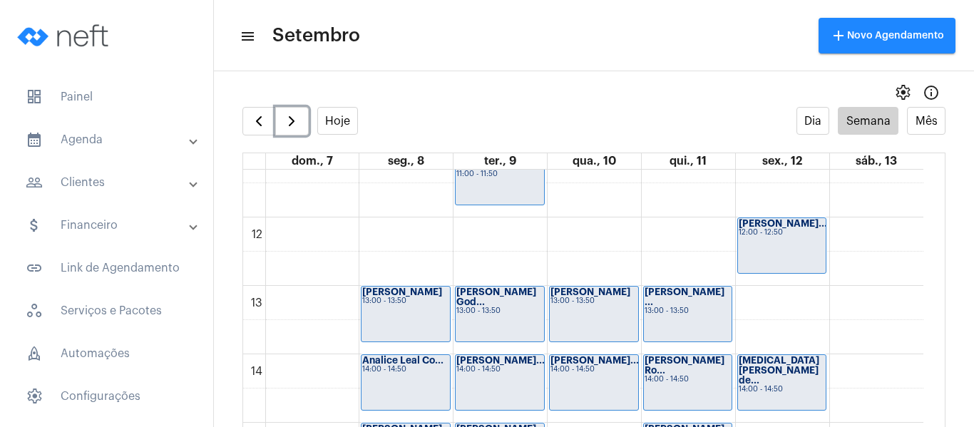
scroll to position [697, 0]
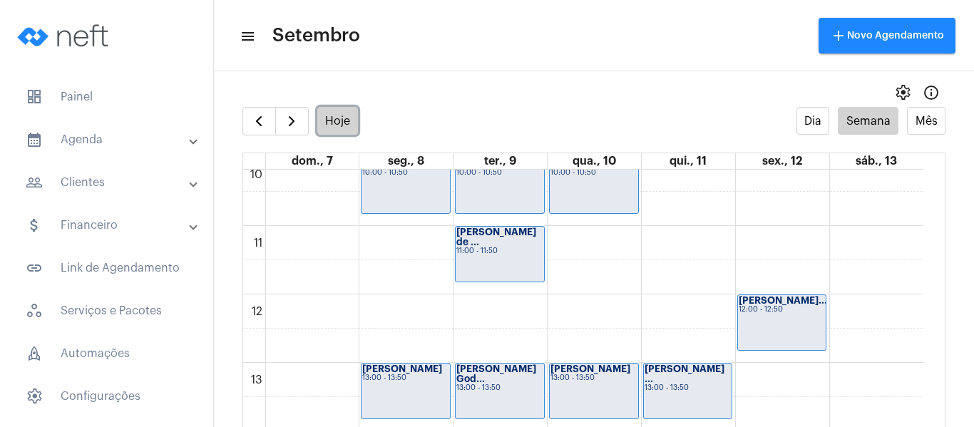
click at [344, 123] on button "Hoje" at bounding box center [337, 121] width 41 height 28
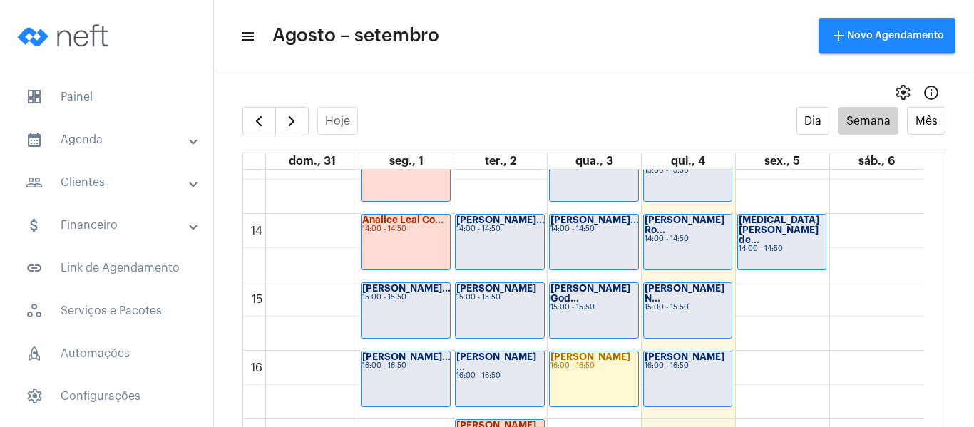
scroll to position [839, 0]
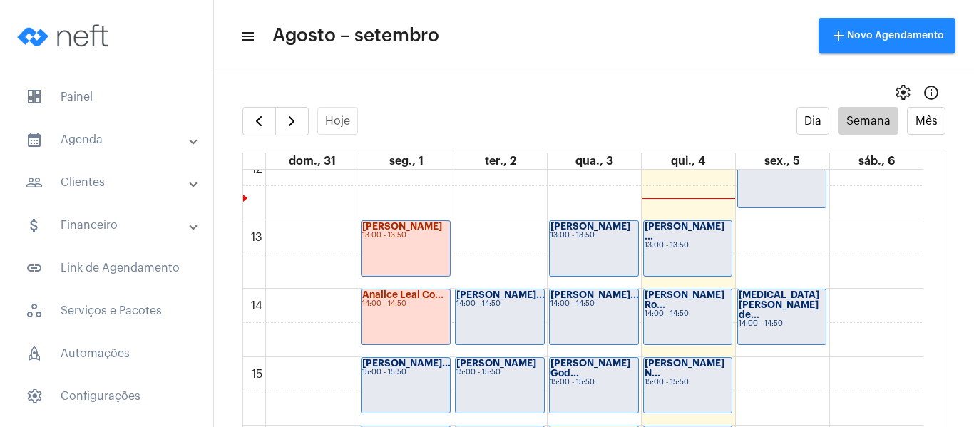
click at [769, 320] on div "[MEDICAL_DATA][PERSON_NAME] de... 14:00 - 14:50" at bounding box center [782, 317] width 88 height 55
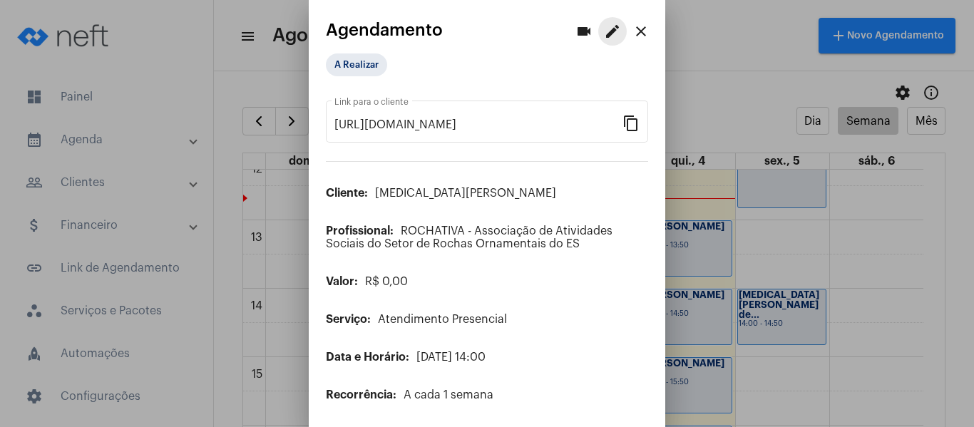
click at [604, 32] on mat-icon "edit" at bounding box center [612, 31] width 17 height 17
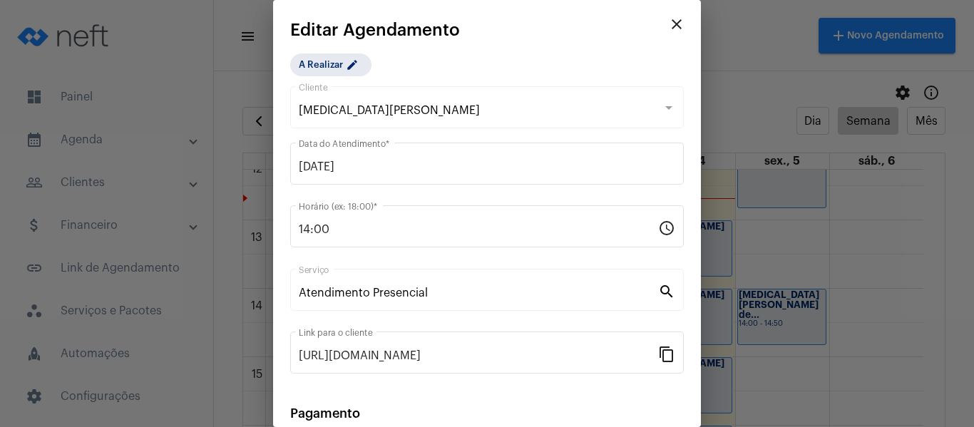
scroll to position [187, 0]
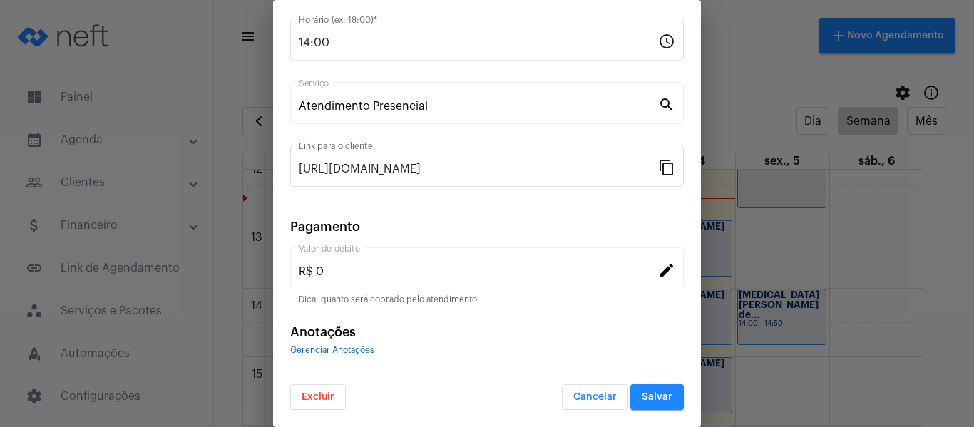
click at [324, 397] on span "Excluir" at bounding box center [318, 397] width 33 height 10
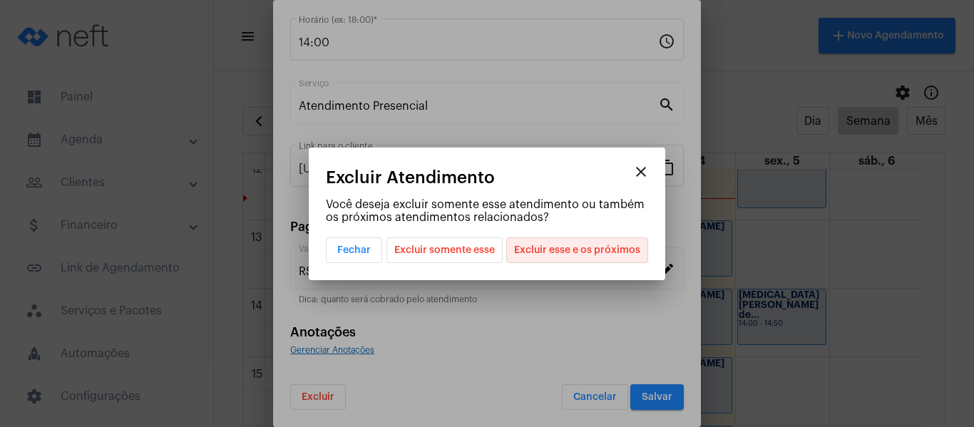
click at [595, 252] on span "Excluir esse e os próximos" at bounding box center [577, 250] width 126 height 24
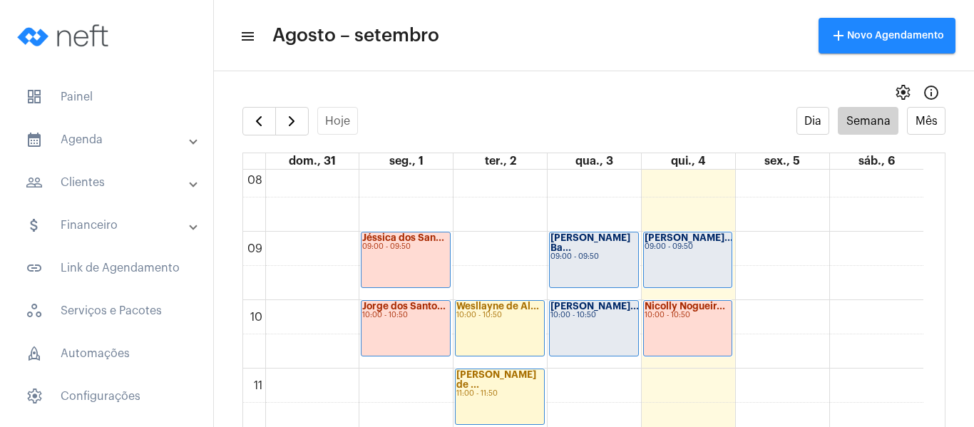
scroll to position [626, 0]
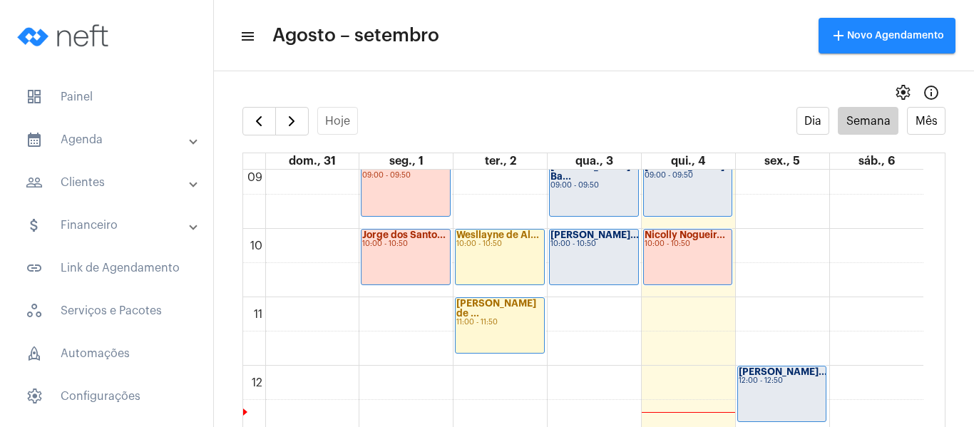
click at [782, 385] on div "[PERSON_NAME]... 12:00 - 12:50" at bounding box center [782, 394] width 88 height 55
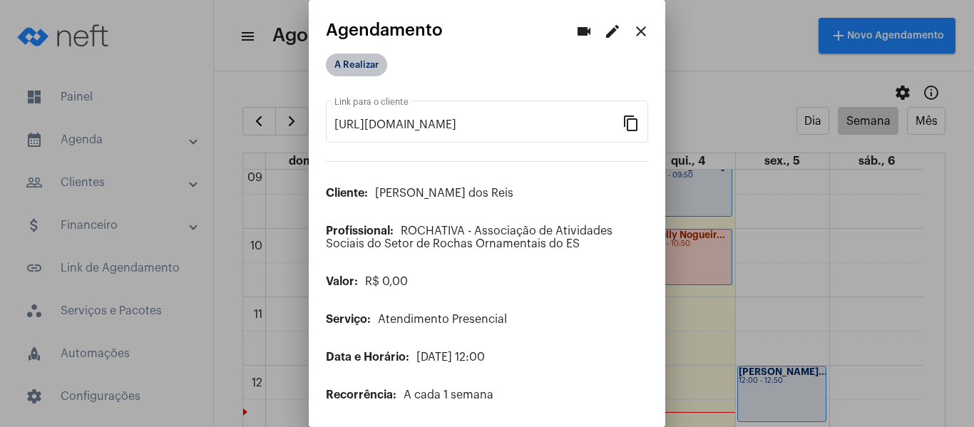
click at [352, 70] on mat-chip "A Realizar" at bounding box center [356, 64] width 61 height 23
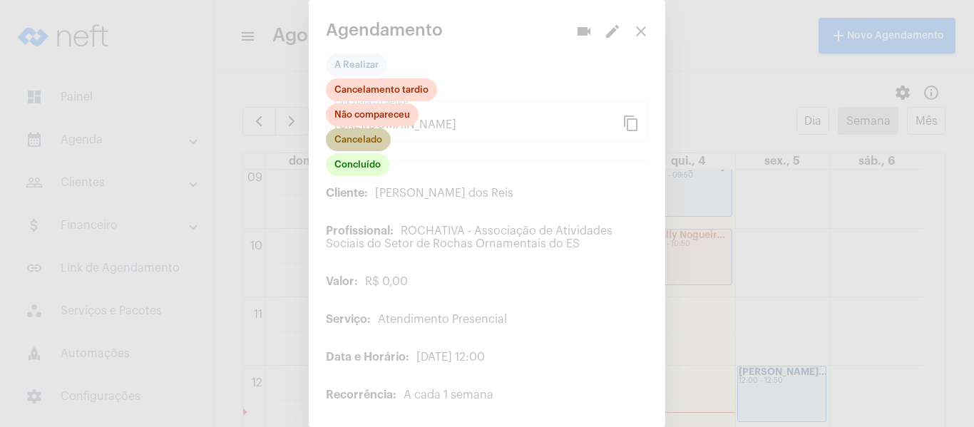
click at [374, 139] on mat-chip "Cancelado" at bounding box center [358, 139] width 65 height 23
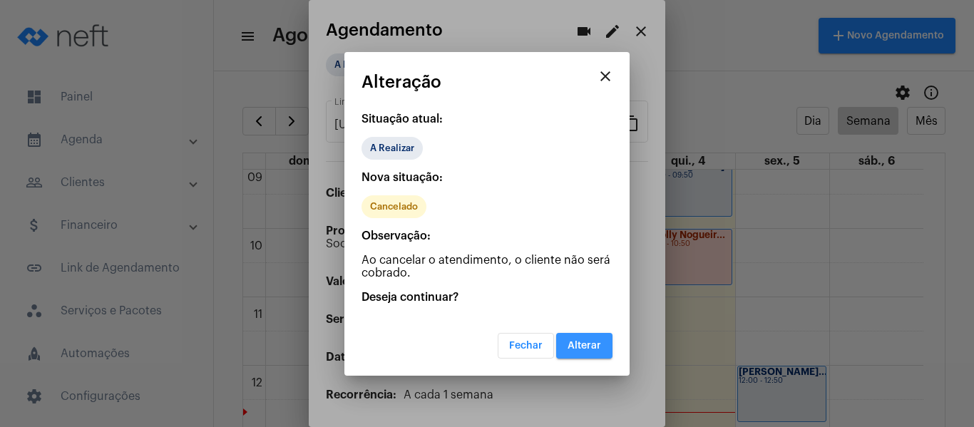
click at [571, 339] on button "Alterar" at bounding box center [584, 346] width 56 height 26
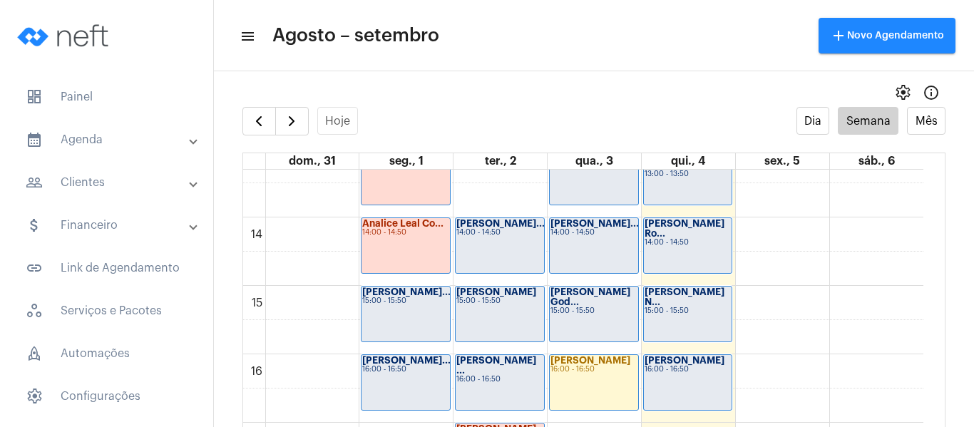
scroll to position [982, 0]
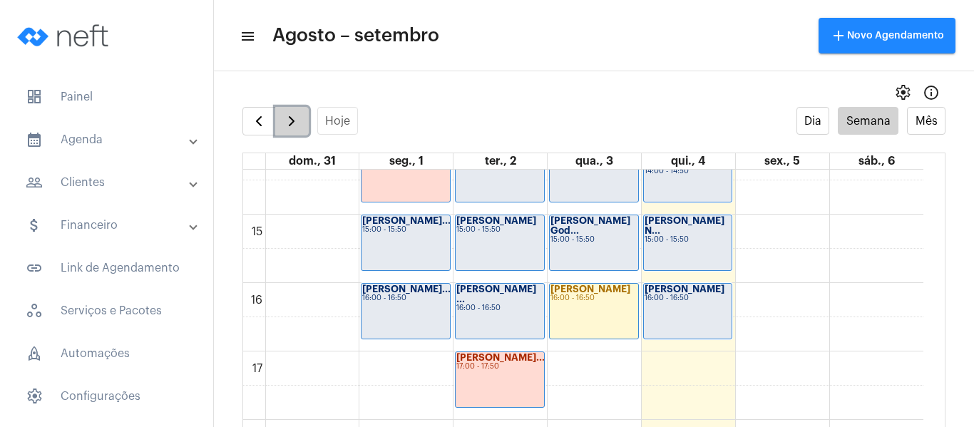
click at [287, 130] on span "button" at bounding box center [291, 121] width 17 height 17
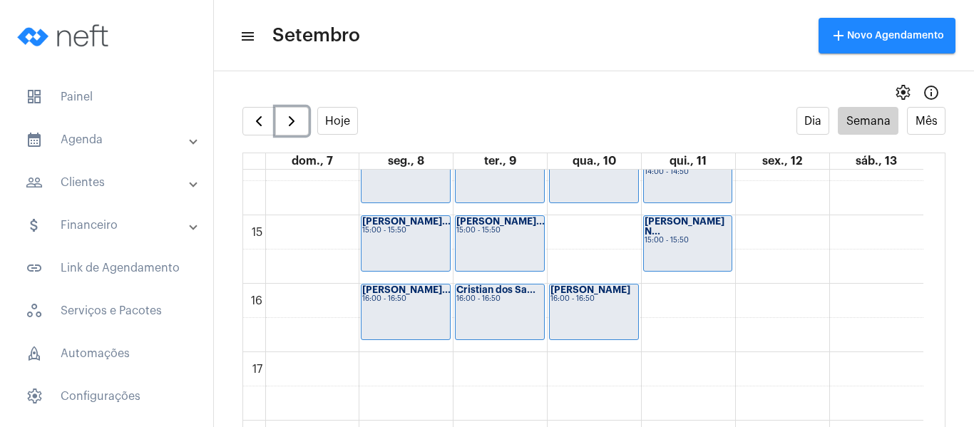
scroll to position [982, 0]
click at [688, 296] on div "00 01 02 03 04 05 06 07 08 09 10 11 12 13 14 15 16 17 18 19 20 21 22 23 Jéssica…" at bounding box center [583, 9] width 680 height 1643
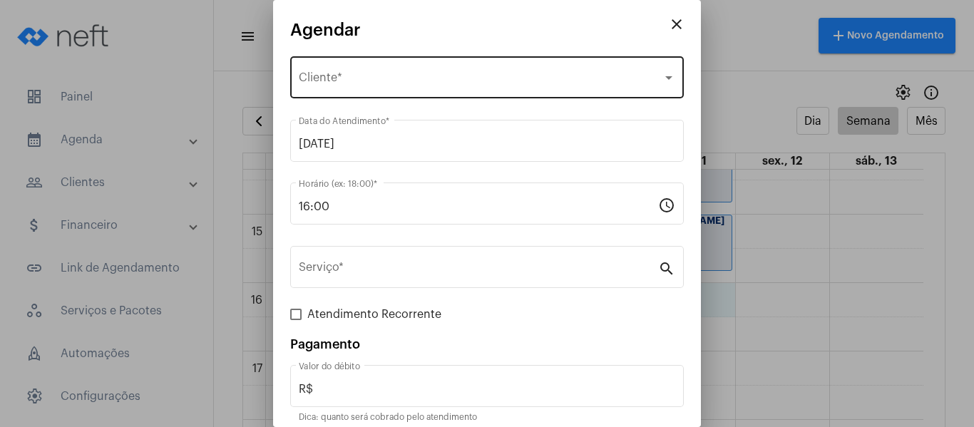
click at [359, 87] on div "Selecione o Cliente Cliente *" at bounding box center [487, 75] width 377 height 45
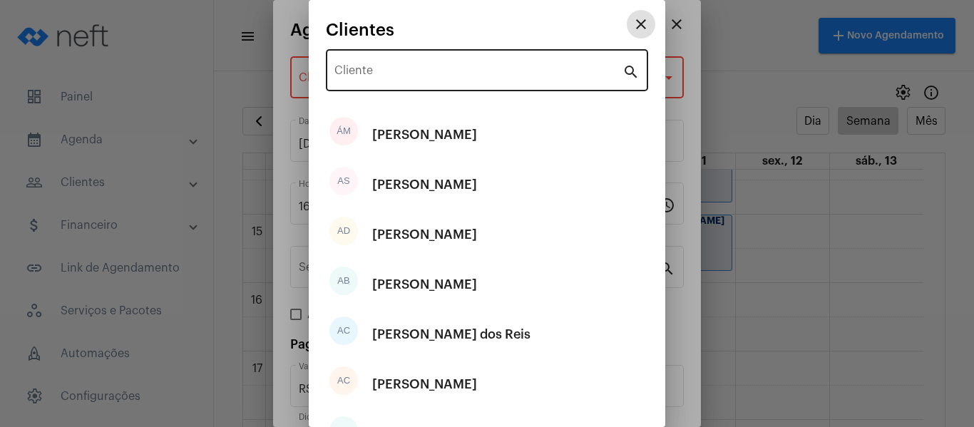
click at [367, 78] on input "Cliente" at bounding box center [479, 73] width 288 height 13
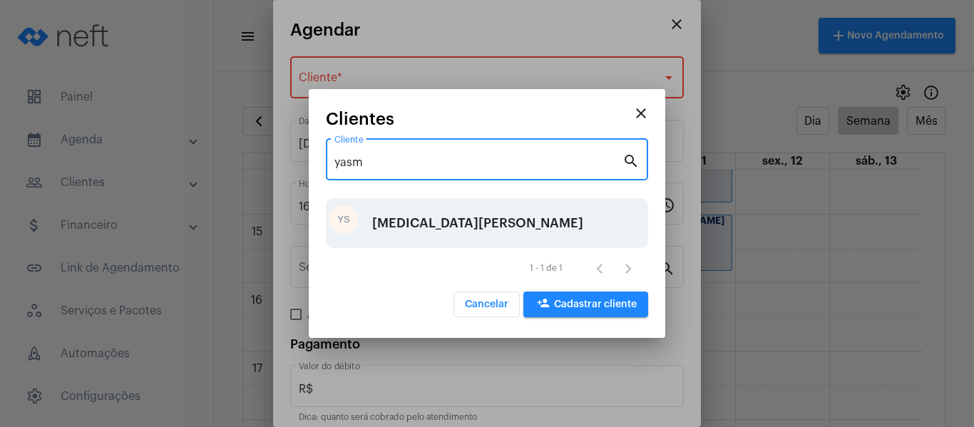
type input "yasm"
click at [461, 228] on div "[MEDICAL_DATA][PERSON_NAME]" at bounding box center [477, 223] width 211 height 43
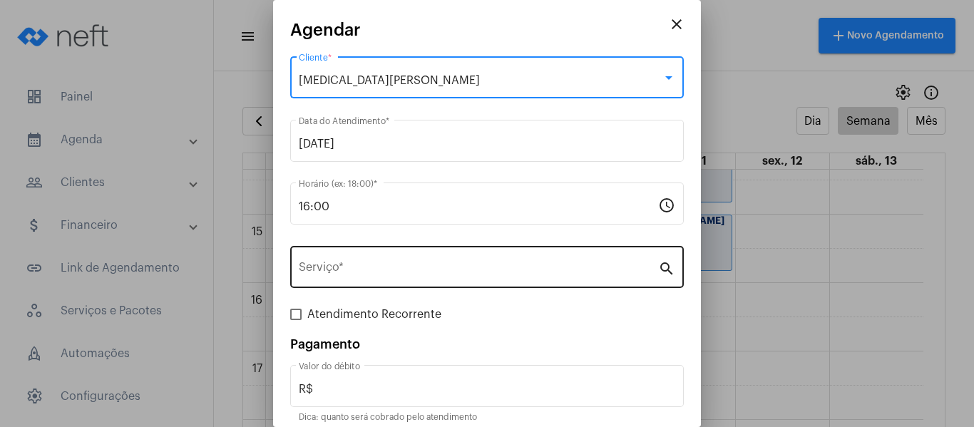
click at [454, 272] on input "Serviço *" at bounding box center [478, 270] width 359 height 13
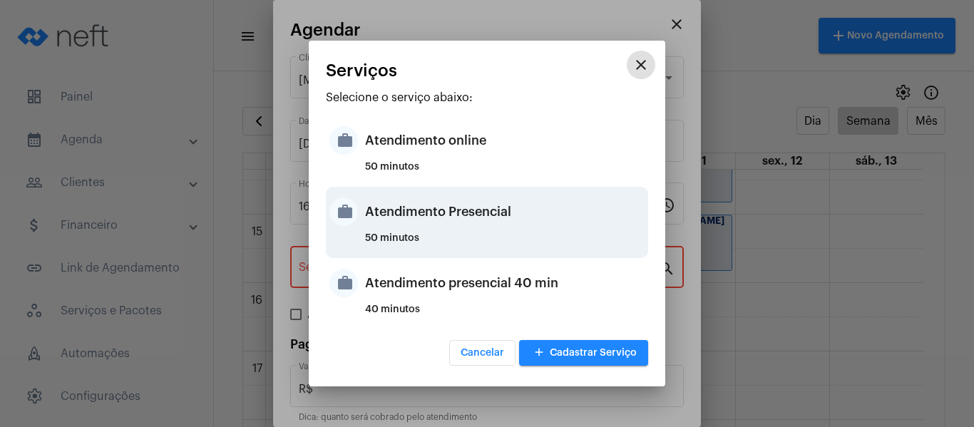
click at [459, 228] on div "Atendimento Presencial" at bounding box center [505, 211] width 280 height 43
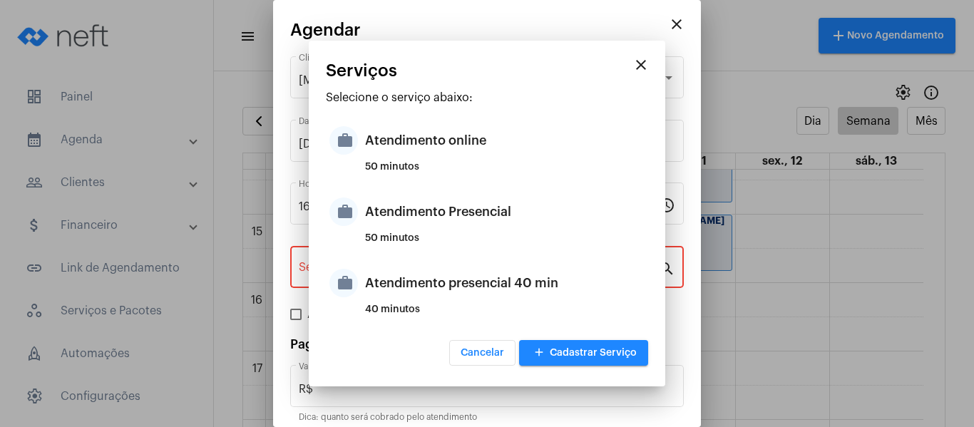
type input "Atendimento Presencial"
type input "R$ 0"
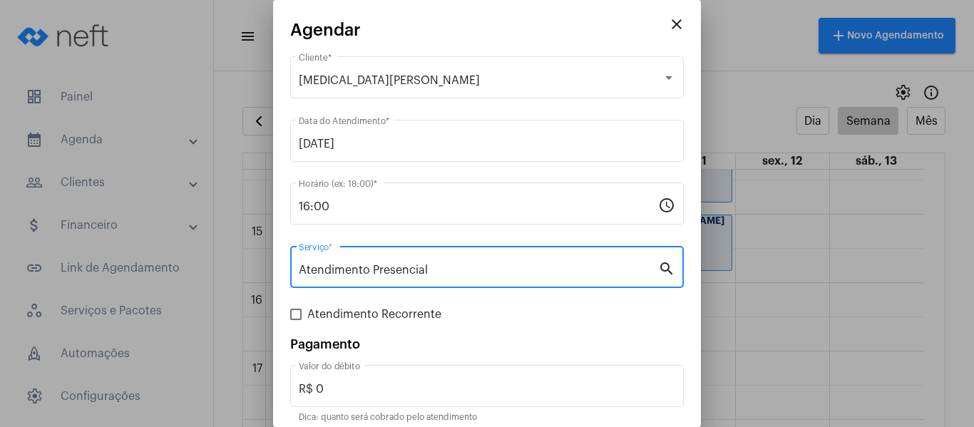
scroll to position [59, 0]
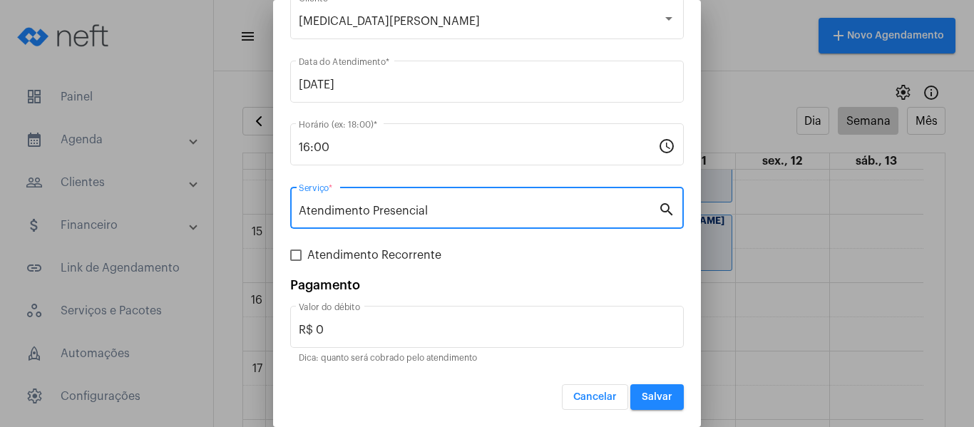
click at [642, 399] on span "Salvar" at bounding box center [657, 397] width 31 height 10
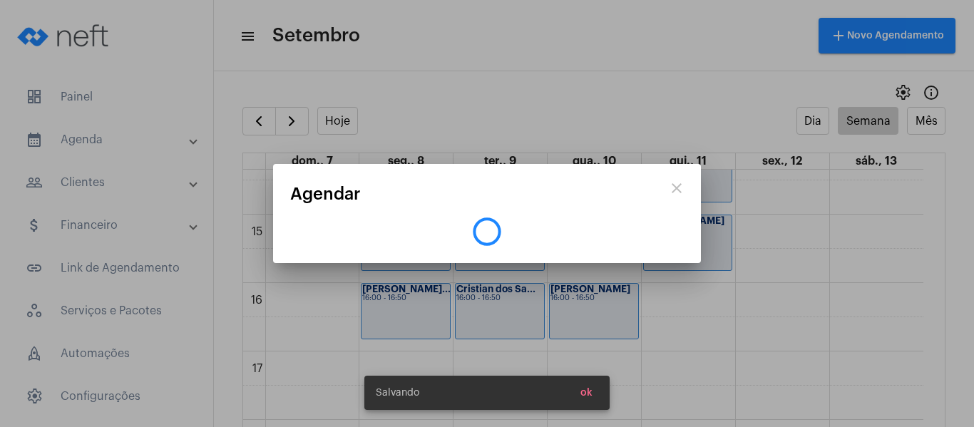
scroll to position [0, 0]
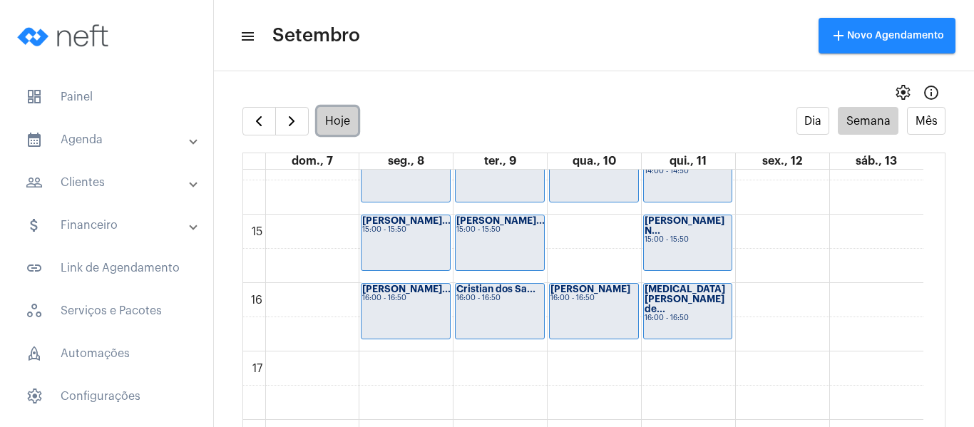
click at [326, 116] on button "Hoje" at bounding box center [337, 121] width 41 height 28
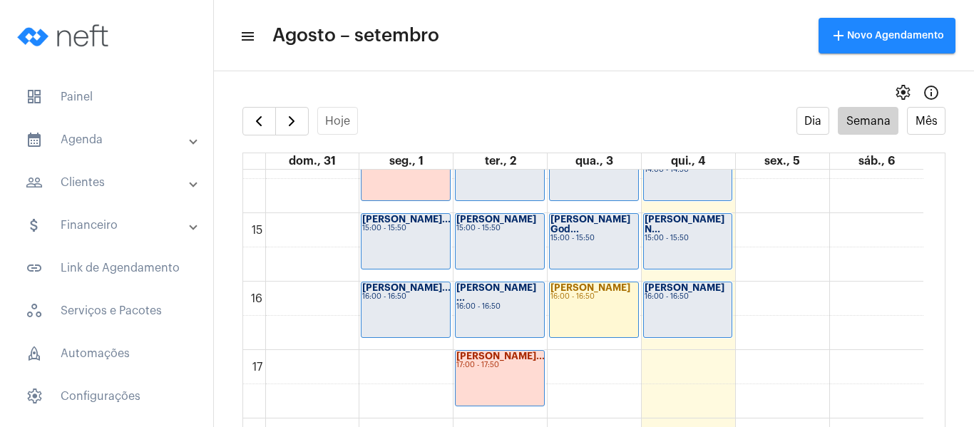
scroll to position [982, 0]
click at [103, 185] on mat-panel-title "people_outline Clientes" at bounding box center [108, 182] width 165 height 17
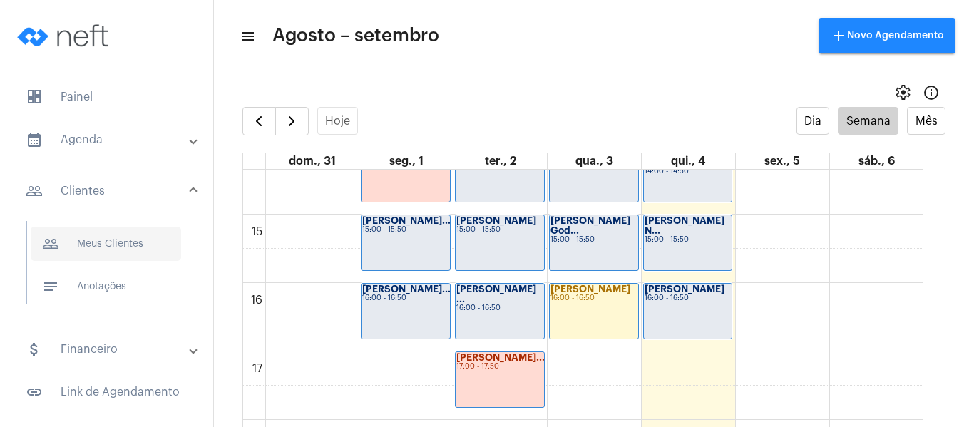
click at [109, 256] on span "people_outline Meus Clientes" at bounding box center [106, 244] width 150 height 34
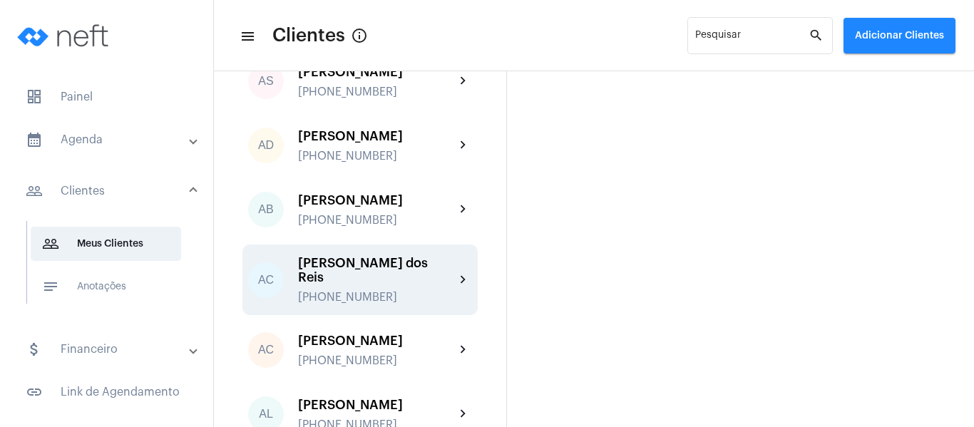
scroll to position [214, 0]
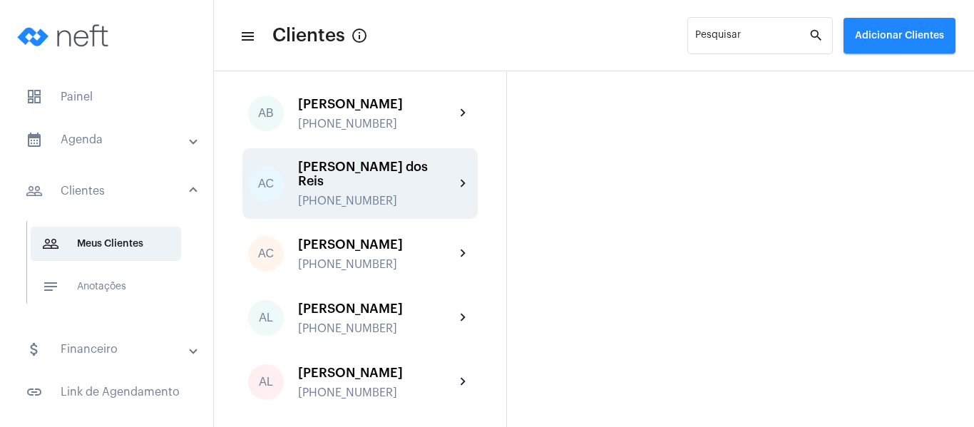
click at [359, 188] on div "[PERSON_NAME] dos Reis" at bounding box center [376, 174] width 157 height 29
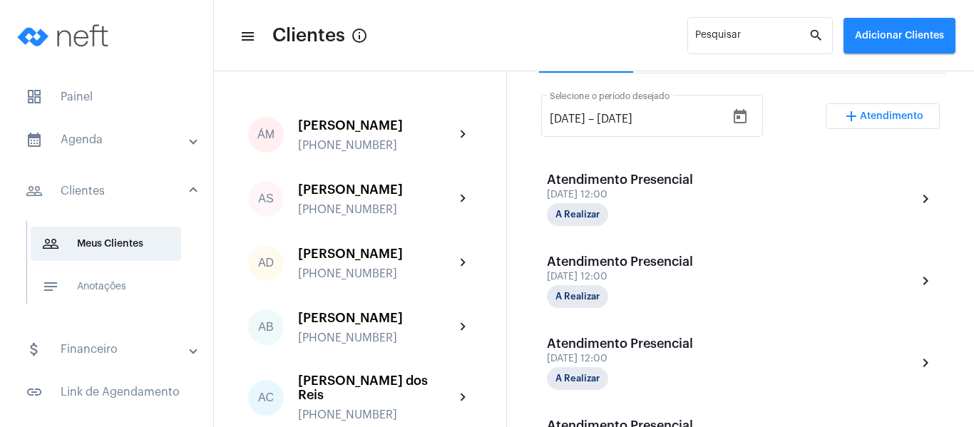
scroll to position [214, 0]
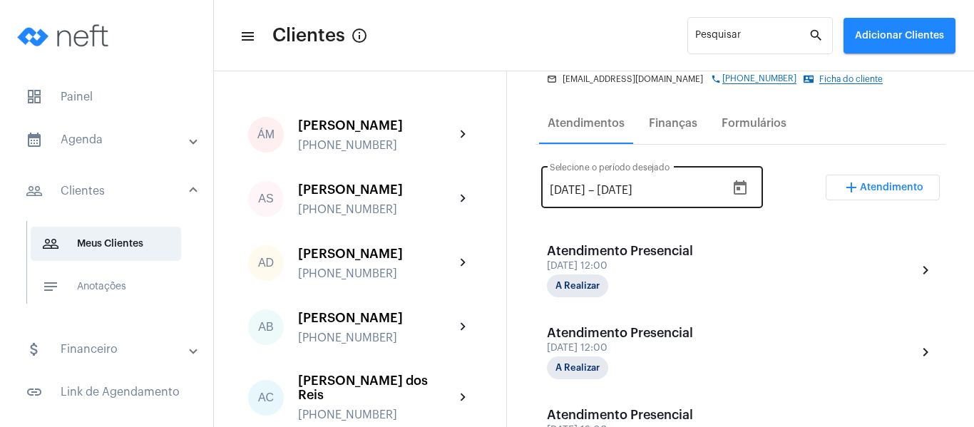
click at [747, 193] on icon "Open calendar" at bounding box center [740, 187] width 13 height 14
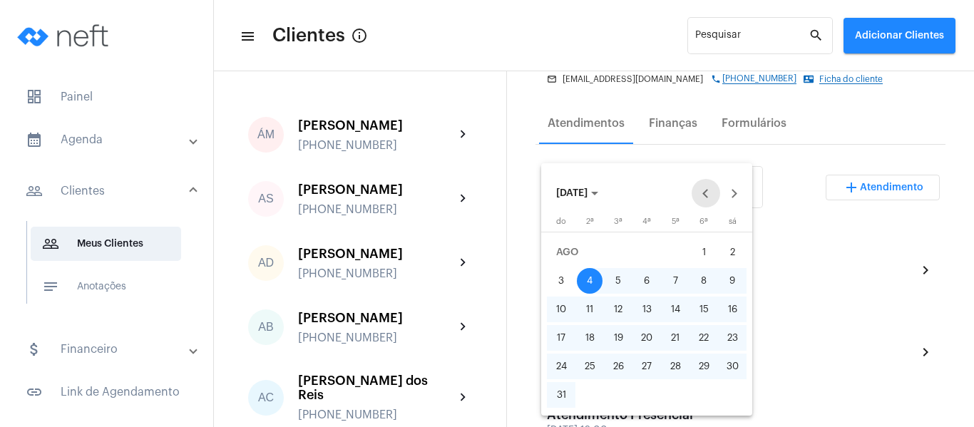
click at [704, 191] on button "Previous month" at bounding box center [706, 193] width 29 height 29
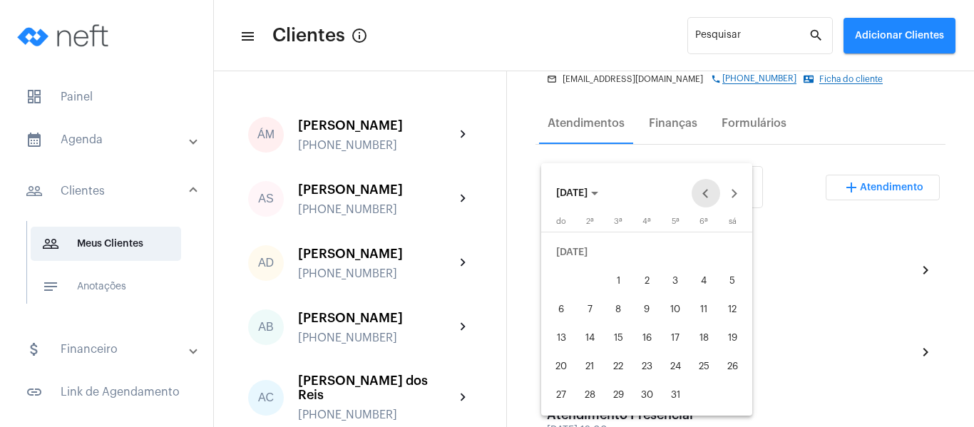
click at [704, 191] on button "Previous month" at bounding box center [706, 193] width 29 height 29
click at [685, 254] on div "1" at bounding box center [676, 253] width 26 height 26
type input "[DATE]"
click at [739, 365] on div "31" at bounding box center [733, 367] width 26 height 26
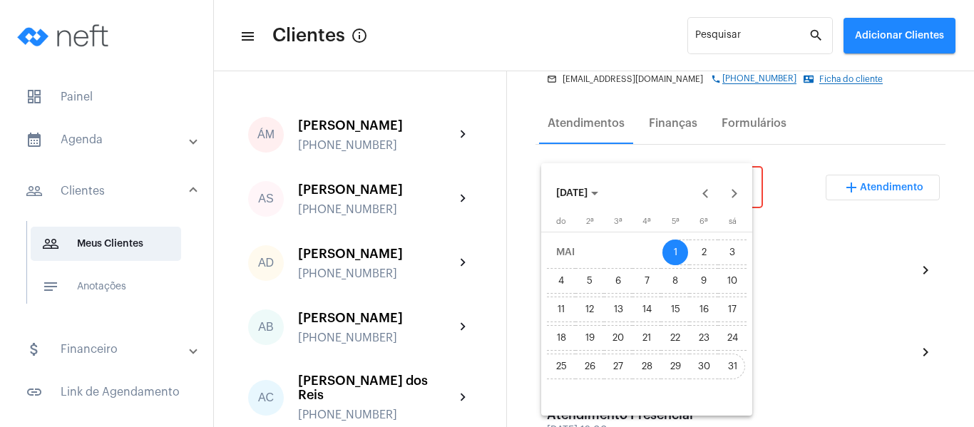
type input "[DATE]"
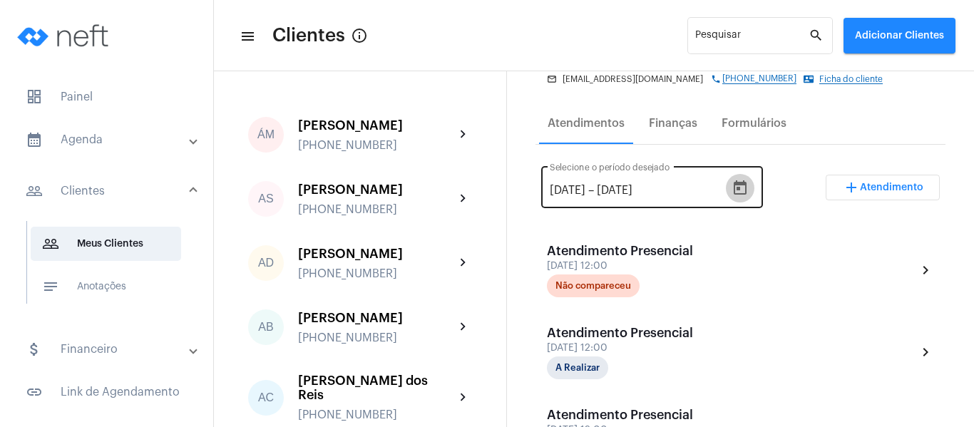
click at [747, 189] on icon "Open calendar" at bounding box center [740, 187] width 13 height 14
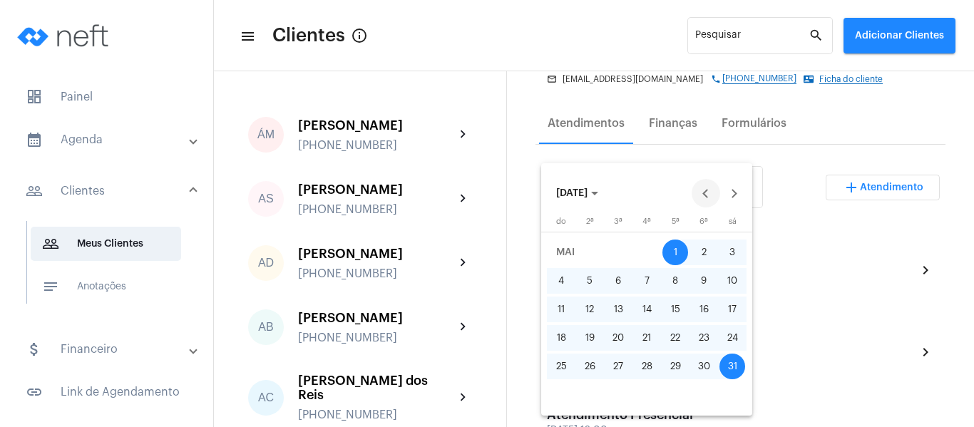
click at [710, 190] on button "Previous month" at bounding box center [706, 193] width 29 height 29
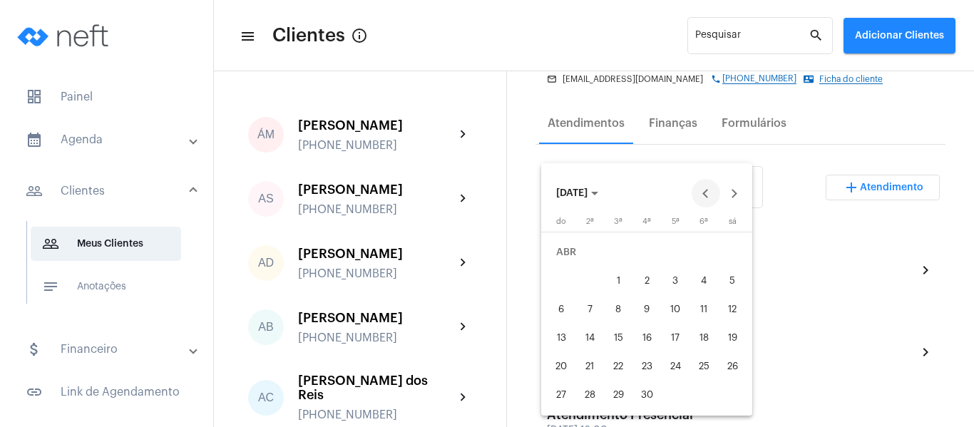
click at [710, 190] on button "Previous month" at bounding box center [706, 193] width 29 height 29
click at [729, 255] on div "1" at bounding box center [733, 253] width 26 height 26
type input "[DATE]"
click at [588, 389] on div "31" at bounding box center [590, 395] width 26 height 26
type input "[DATE]"
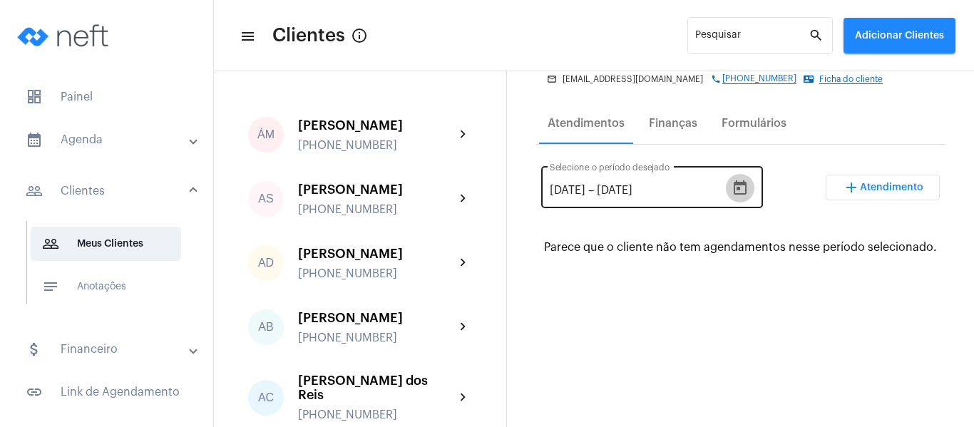
click at [744, 190] on icon "Open calendar" at bounding box center [740, 188] width 17 height 17
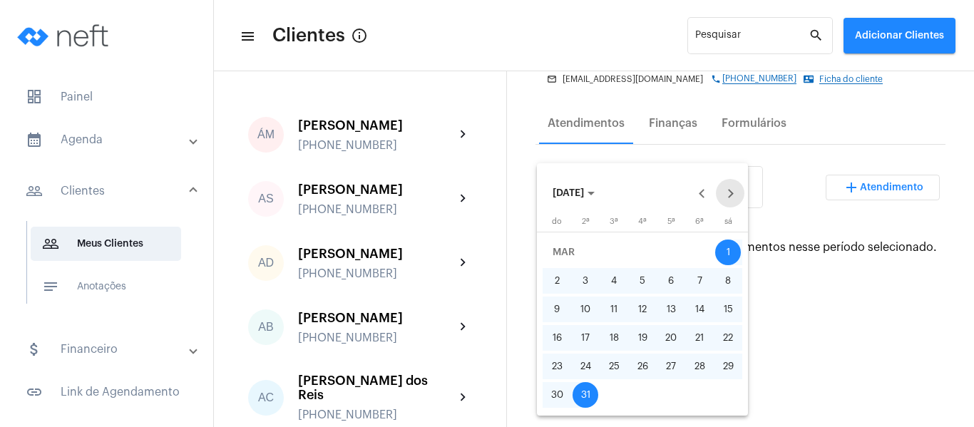
click at [734, 195] on button "Next month" at bounding box center [730, 193] width 29 height 29
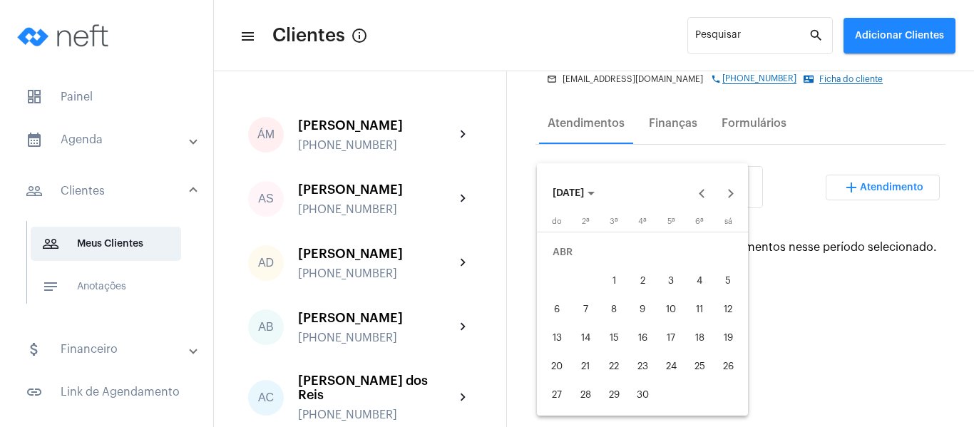
click at [606, 279] on div "1" at bounding box center [614, 281] width 26 height 26
type input "[DATE]"
click at [653, 399] on div "30" at bounding box center [643, 395] width 26 height 26
type input "[DATE]"
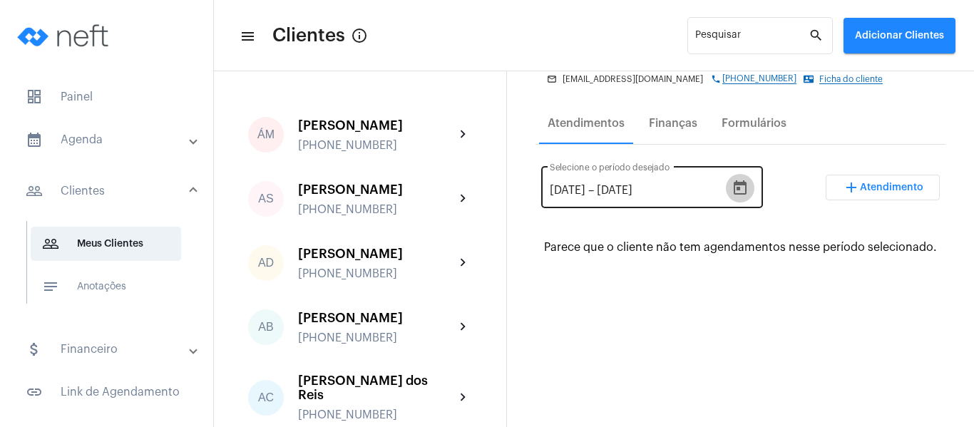
click at [752, 200] on button "Open calendar" at bounding box center [740, 188] width 29 height 29
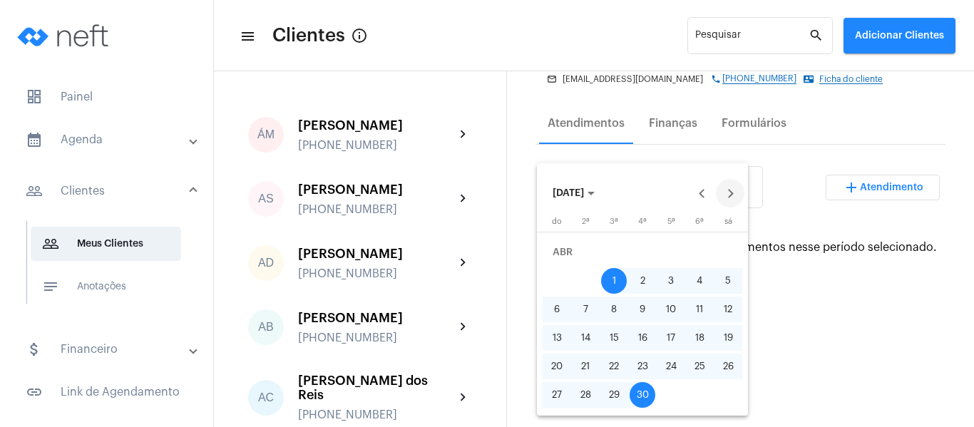
click at [735, 198] on button "Next month" at bounding box center [730, 193] width 29 height 29
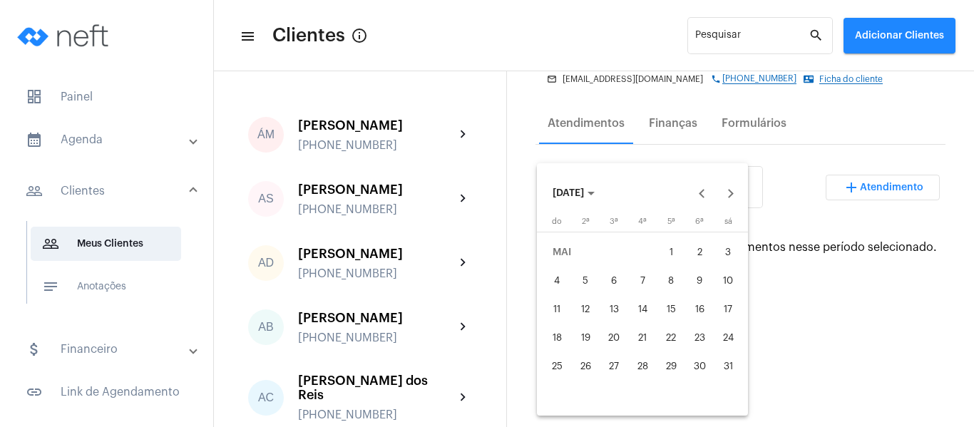
click at [678, 254] on div "1" at bounding box center [671, 253] width 26 height 26
type input "[DATE]"
click at [736, 366] on div "31" at bounding box center [728, 367] width 26 height 26
type input "[DATE]"
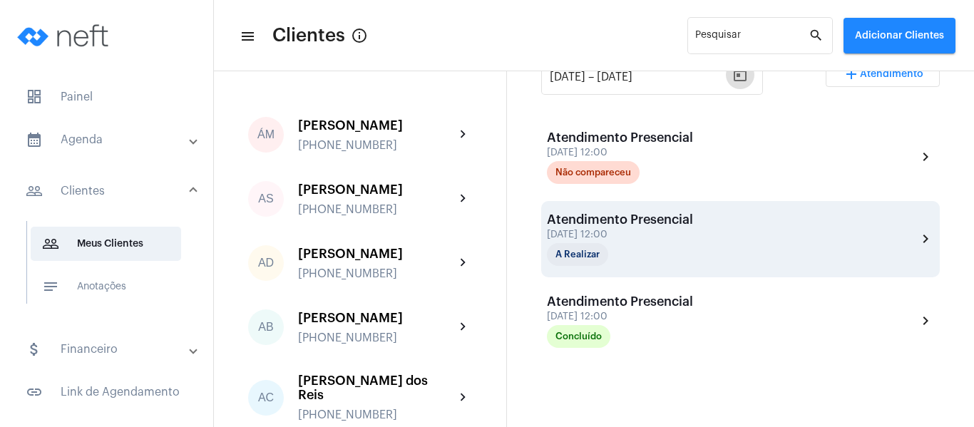
scroll to position [327, 0]
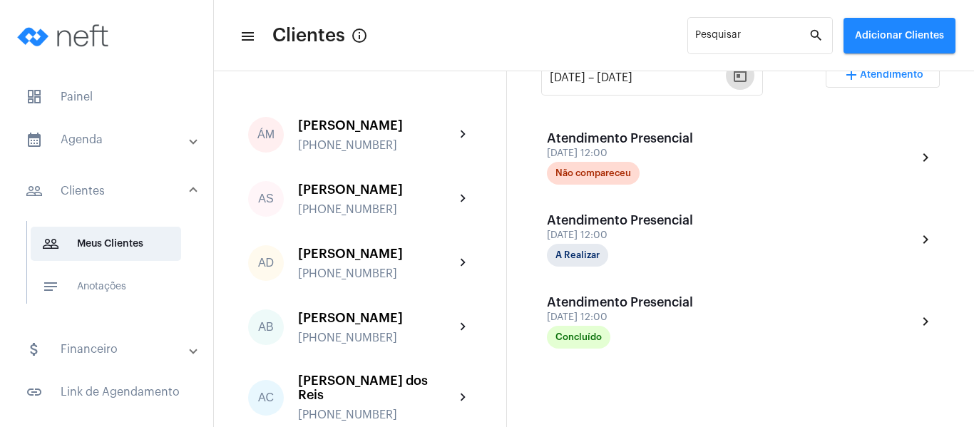
click at [83, 133] on mat-panel-title "calendar_month_outlined Agenda" at bounding box center [108, 139] width 165 height 17
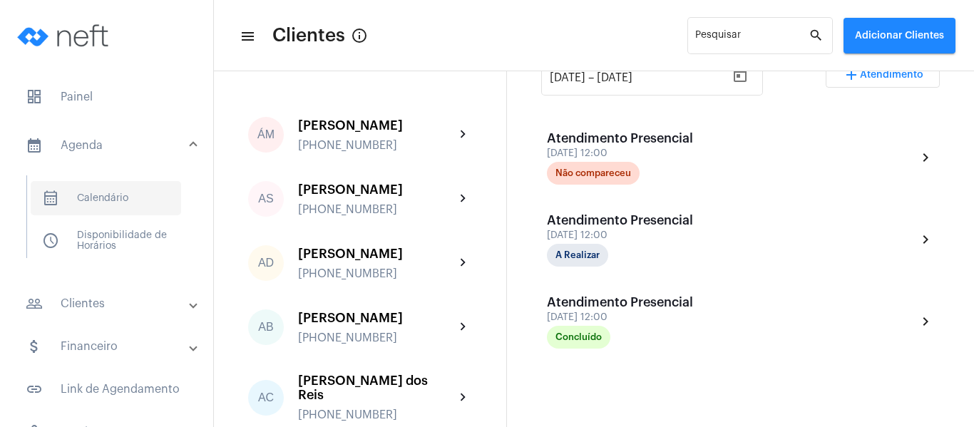
click at [114, 198] on span "calendar_month_outlined Calendário" at bounding box center [106, 198] width 150 height 34
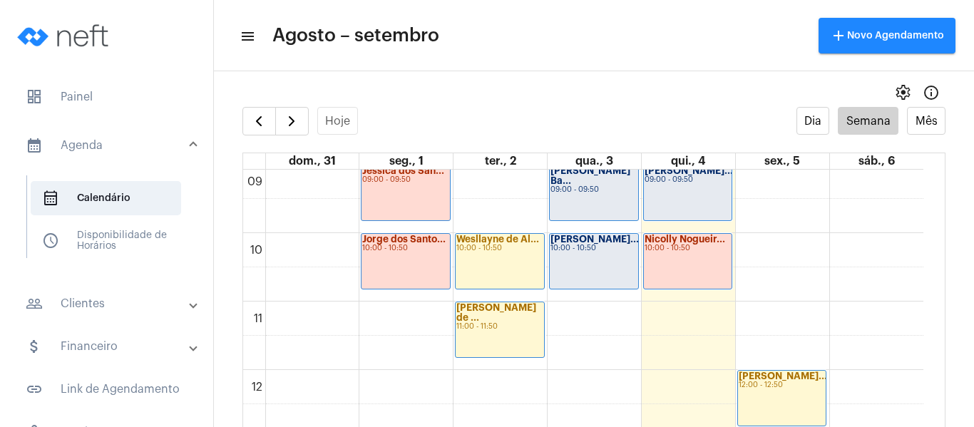
scroll to position [626, 0]
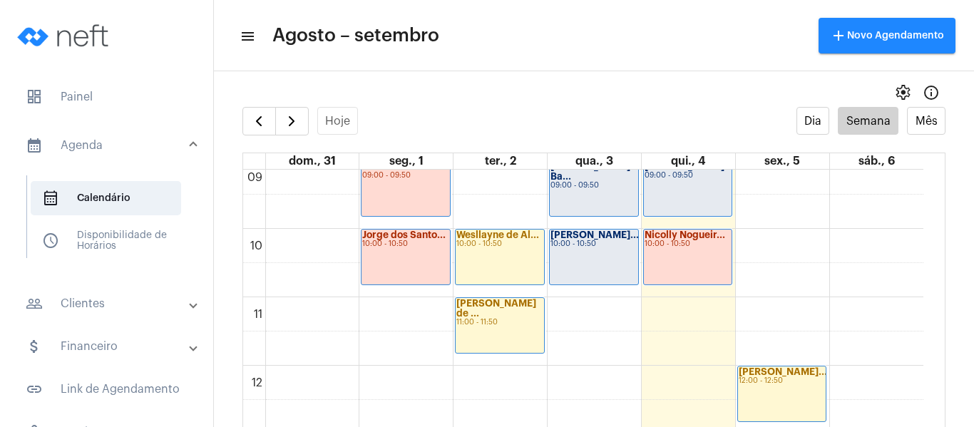
click at [93, 309] on mat-panel-title "people_outline Clientes" at bounding box center [108, 303] width 165 height 17
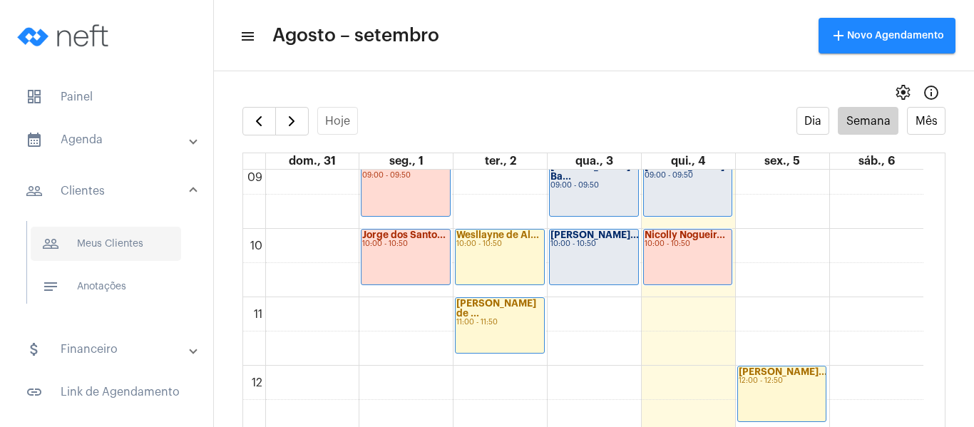
click at [103, 252] on span "people_outline Meus Clientes" at bounding box center [106, 244] width 150 height 34
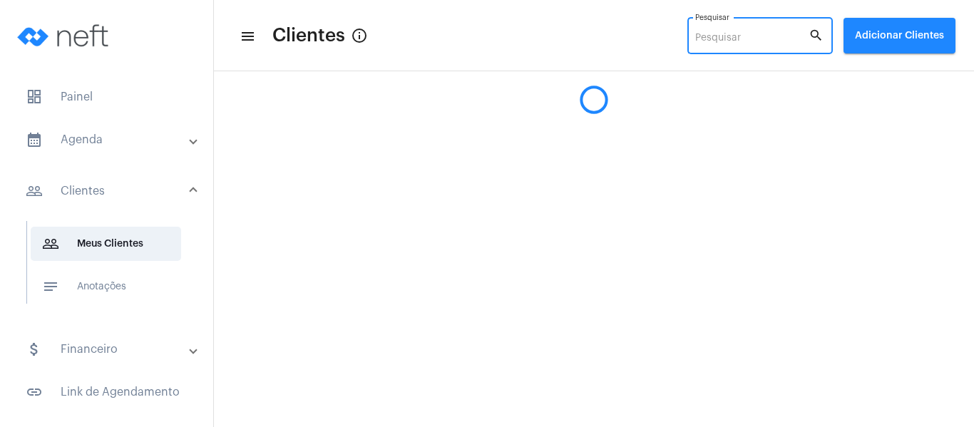
click at [711, 36] on input "Pesquisar" at bounding box center [751, 38] width 113 height 11
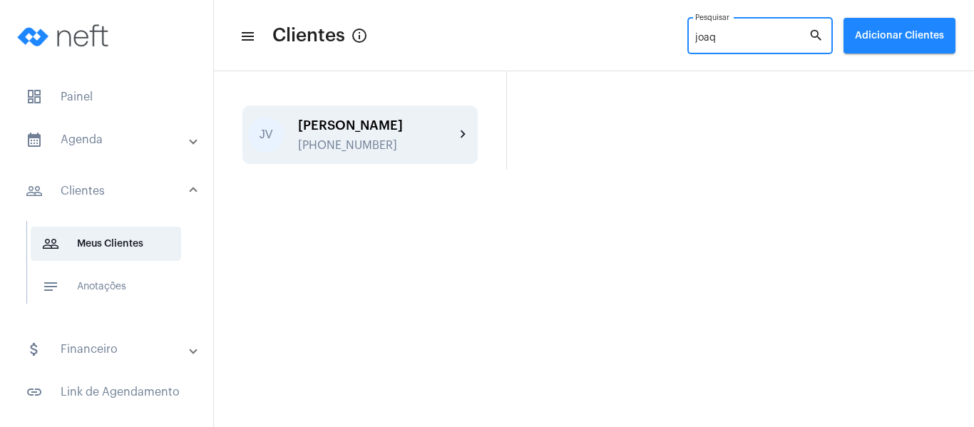
type input "joaq"
click at [381, 133] on div "[PERSON_NAME]" at bounding box center [376, 125] width 157 height 14
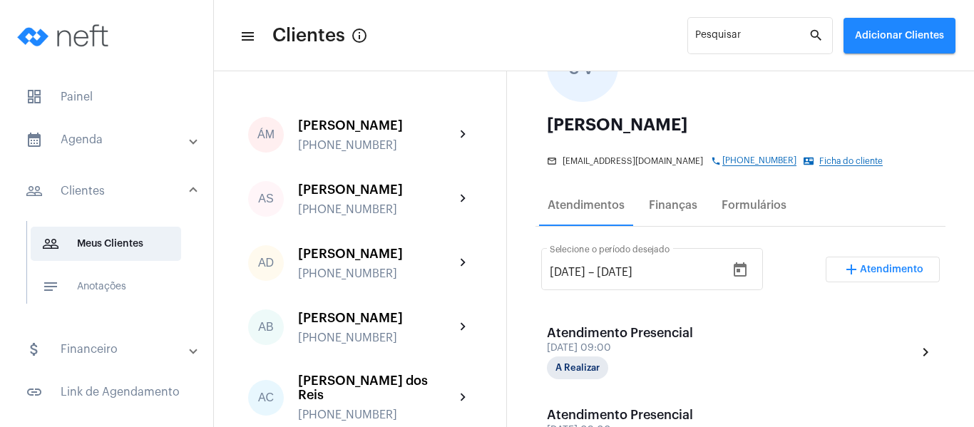
scroll to position [214, 0]
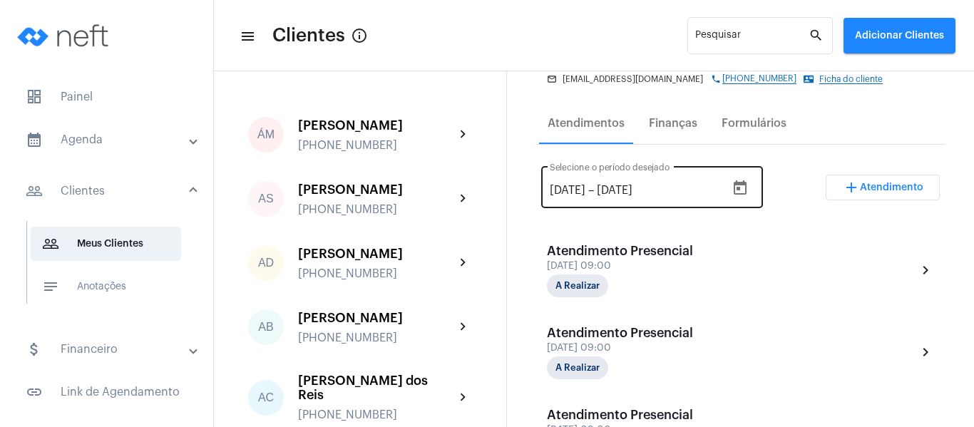
click at [747, 185] on icon "Open calendar" at bounding box center [740, 187] width 13 height 14
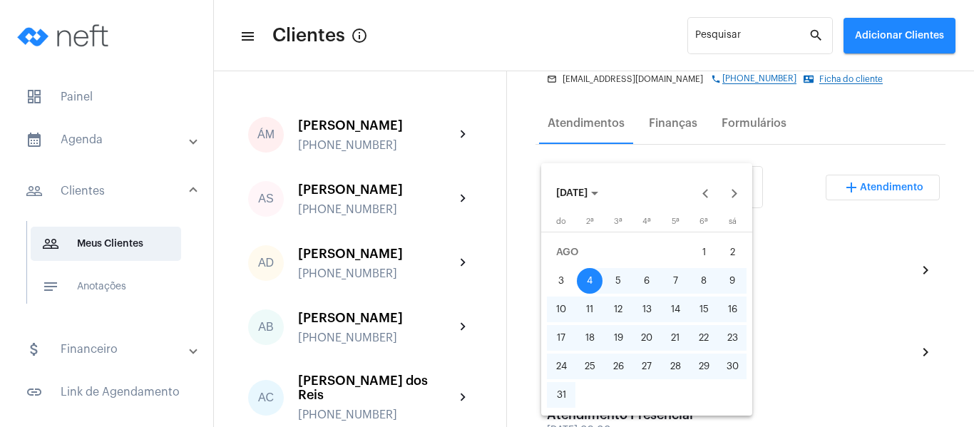
click at [598, 188] on span "[DATE]" at bounding box center [577, 193] width 42 height 10
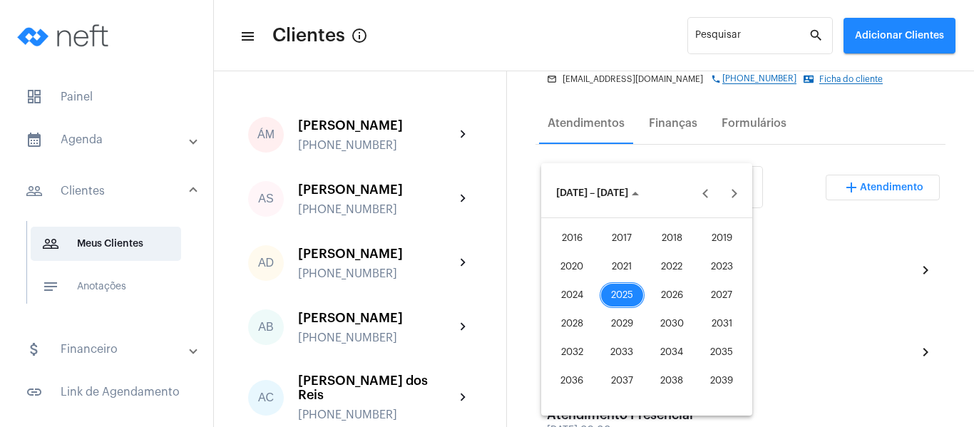
click at [720, 276] on div "2023" at bounding box center [722, 267] width 45 height 26
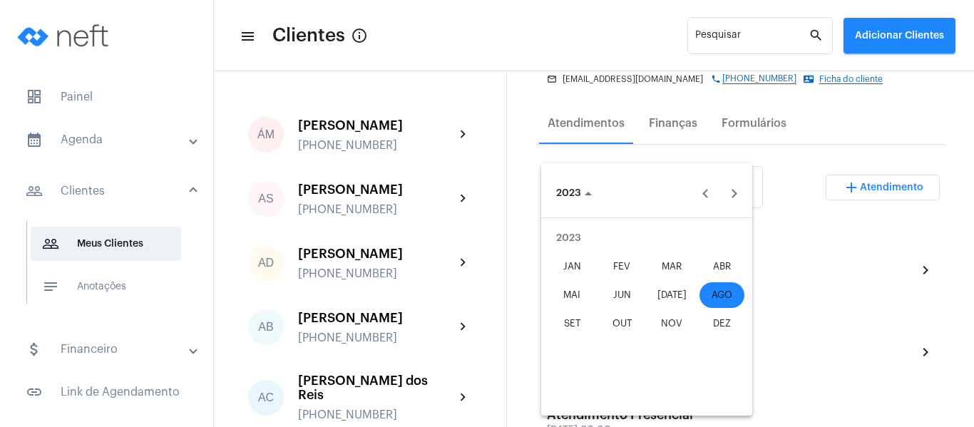
click at [675, 270] on div "MAR" at bounding box center [672, 267] width 45 height 26
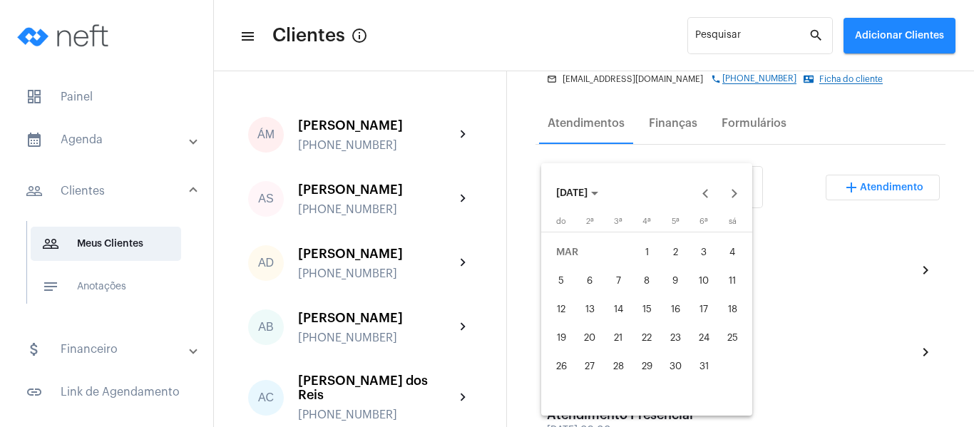
click at [638, 255] on div "1" at bounding box center [647, 253] width 26 height 26
type input "[DATE]"
click at [703, 355] on div "31" at bounding box center [704, 367] width 26 height 26
type input "[DATE]"
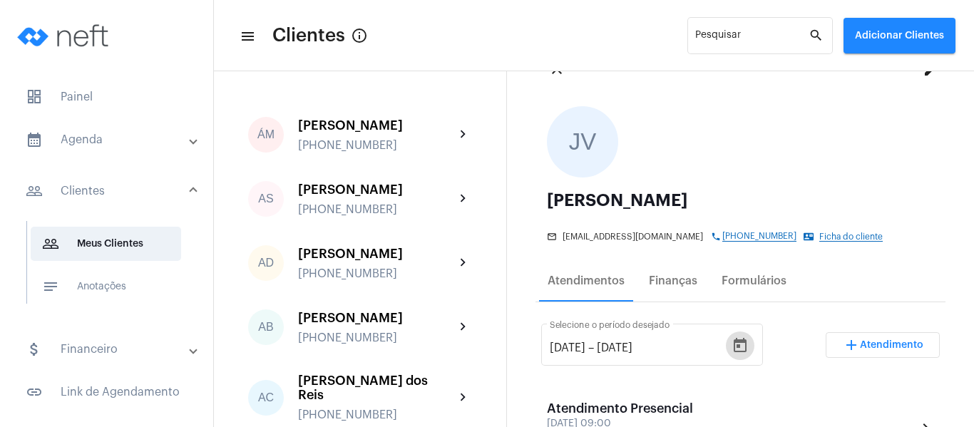
scroll to position [143, 0]
